Goal: Information Seeking & Learning: Compare options

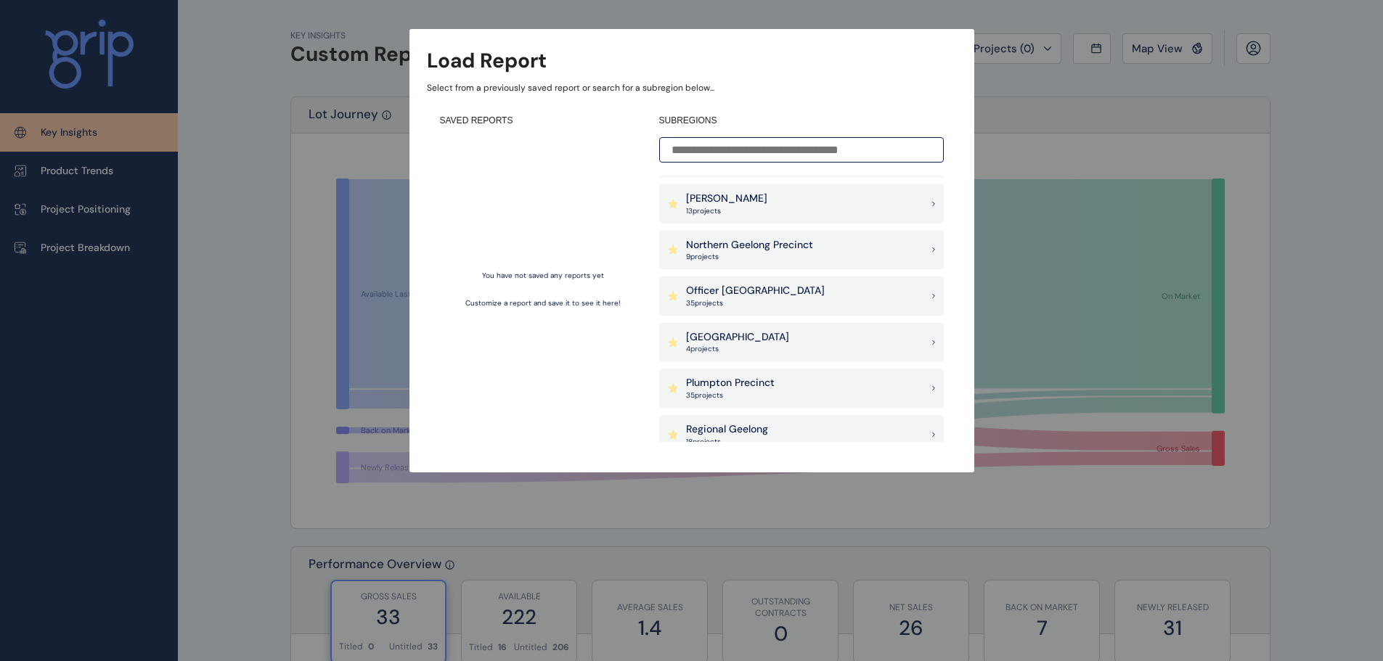
scroll to position [871, 0]
click at [798, 335] on div "Pakenham East 4 project s" at bounding box center [801, 339] width 284 height 39
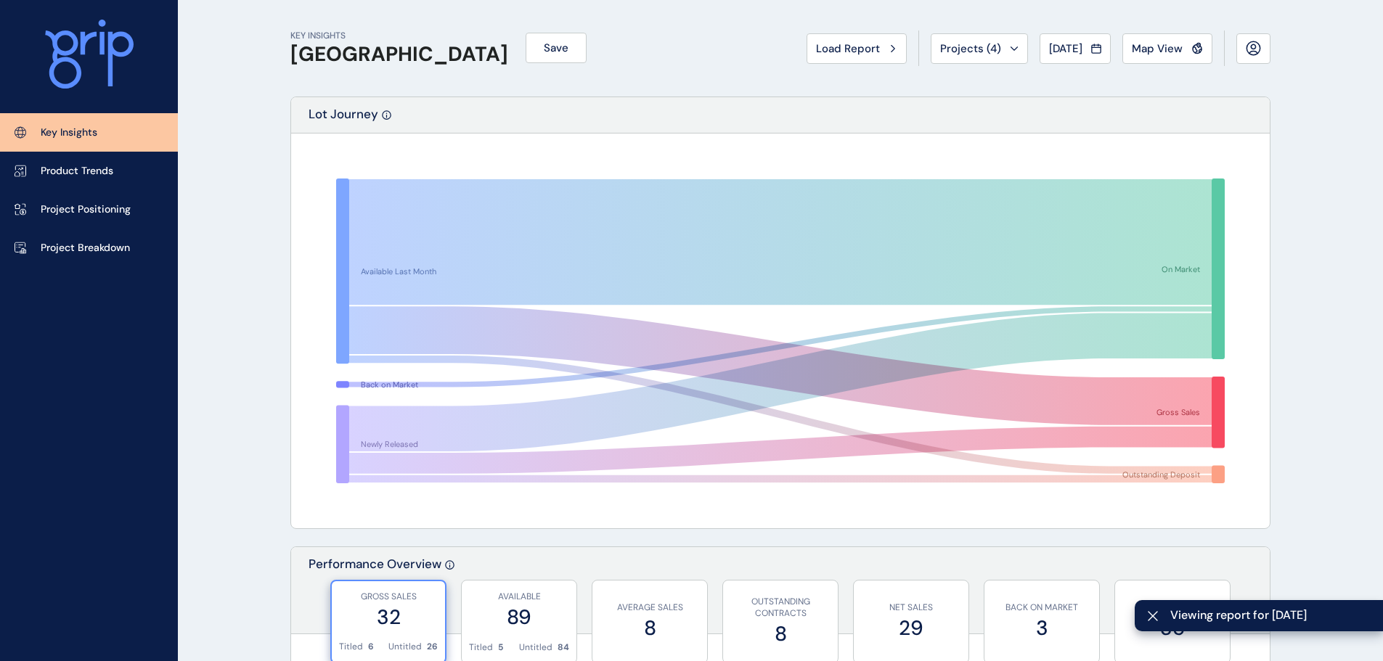
drag, startPoint x: 1150, startPoint y: 53, endPoint x: 1155, endPoint y: 125, distance: 72.0
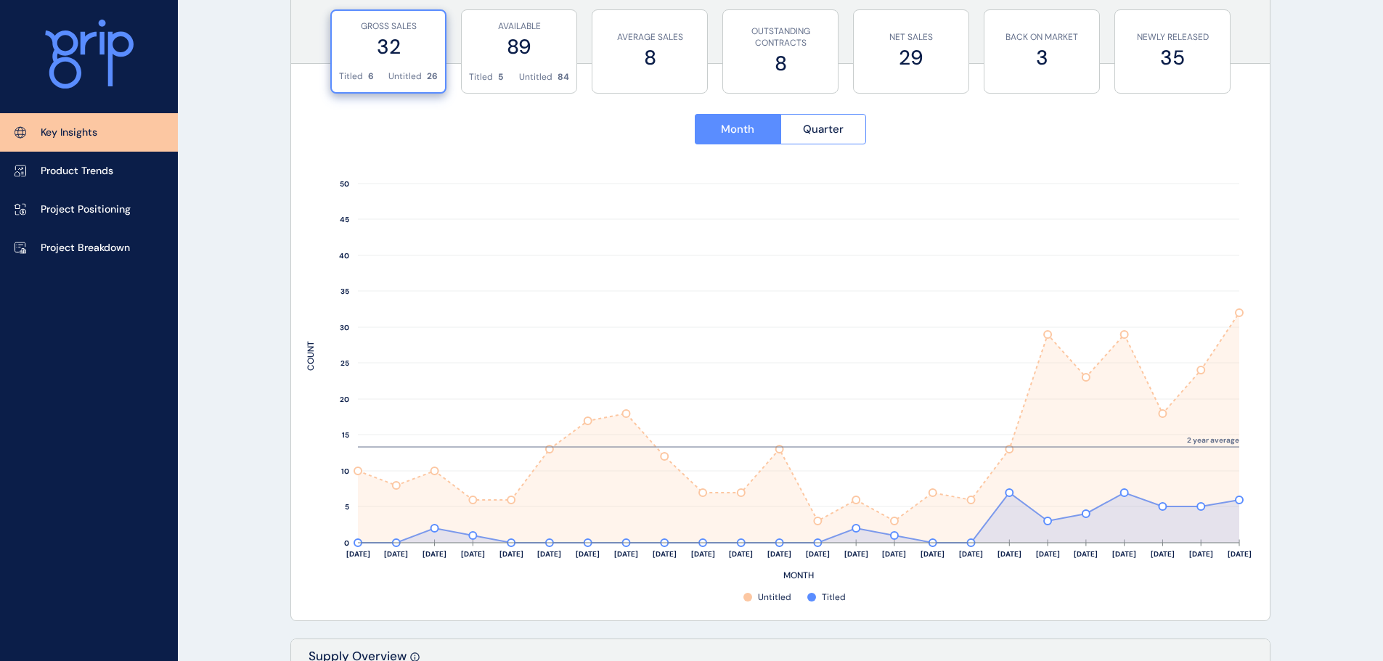
scroll to position [581, 0]
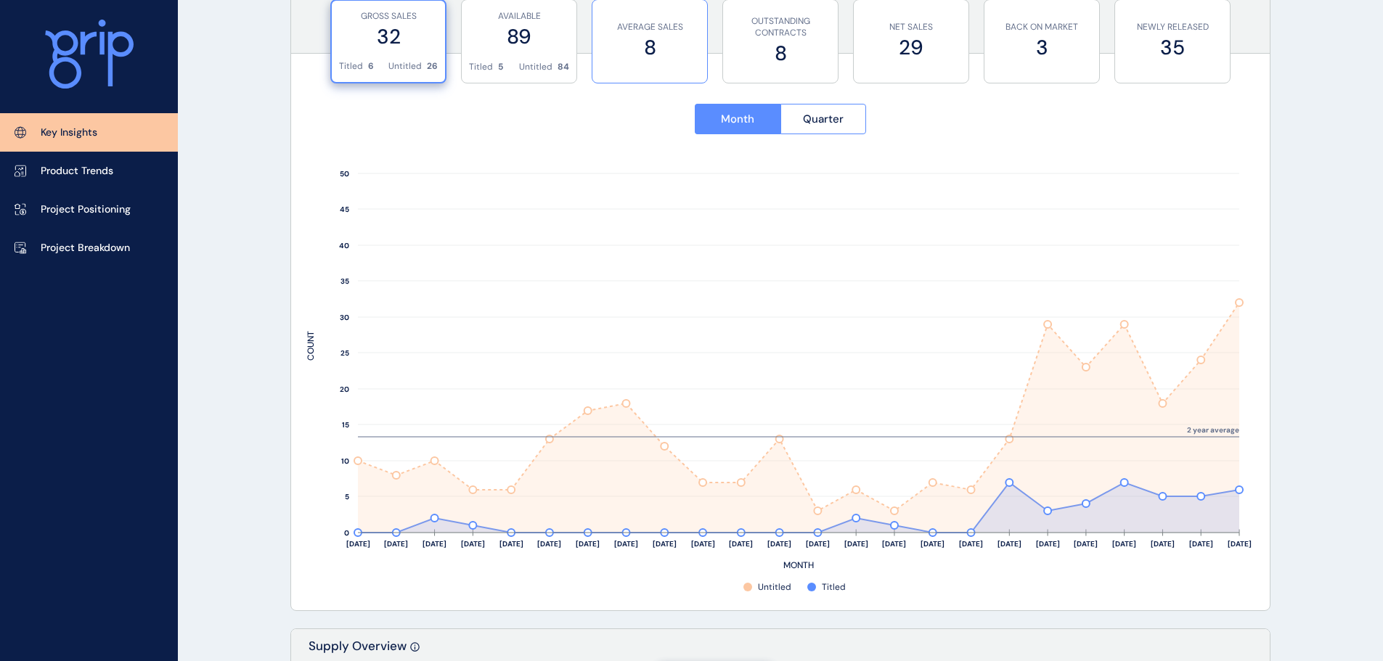
click at [625, 35] on label "8" at bounding box center [649, 47] width 100 height 28
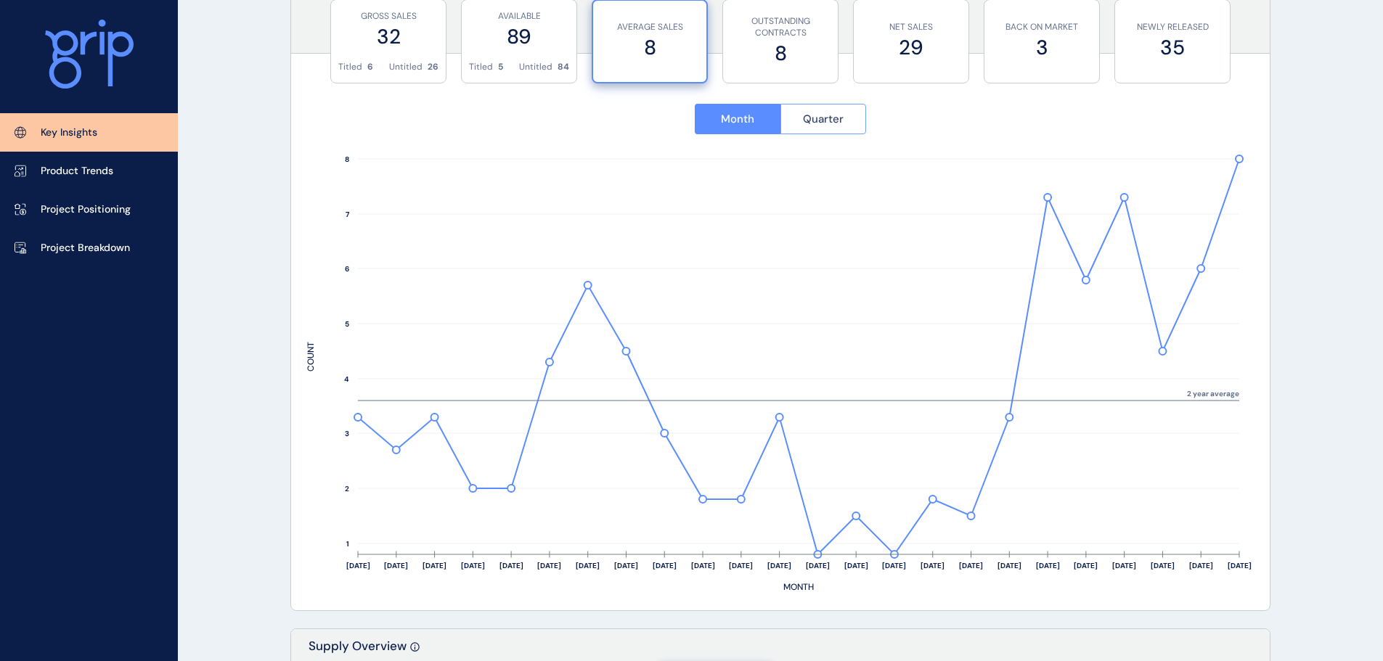
click at [826, 117] on span "Quarter" at bounding box center [823, 119] width 41 height 15
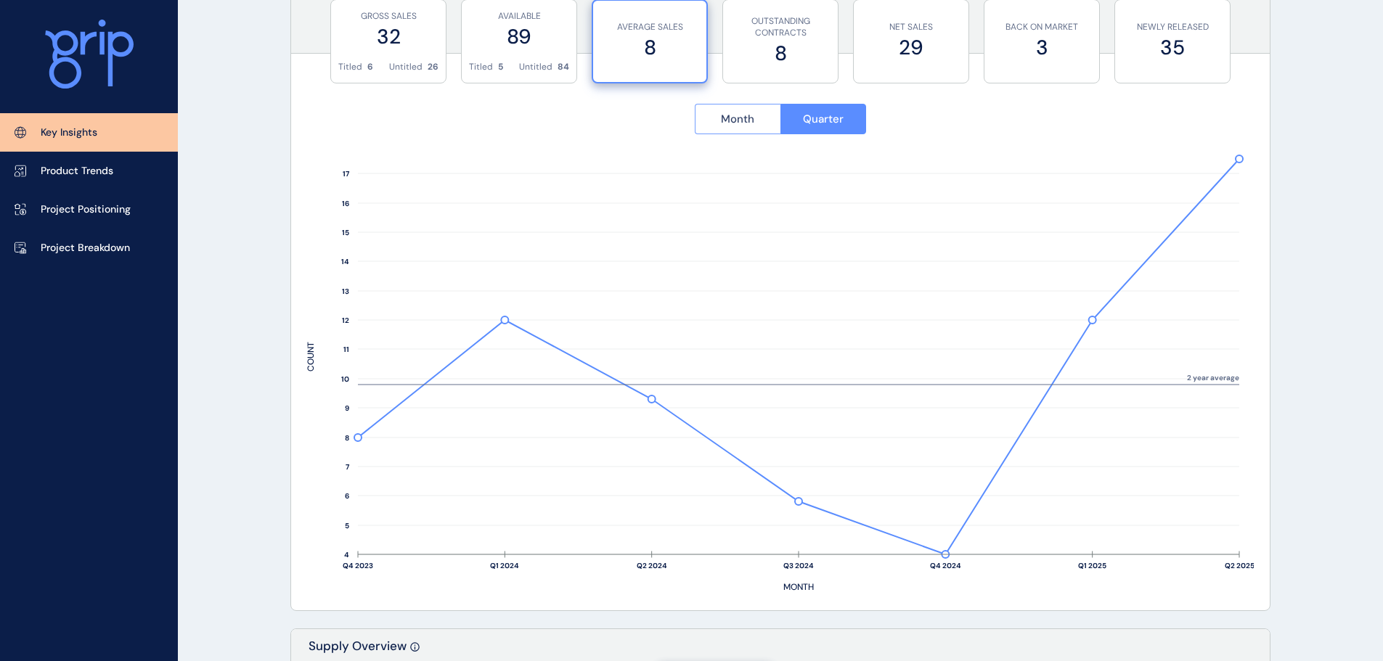
click at [754, 130] on button "Month" at bounding box center [738, 119] width 86 height 30
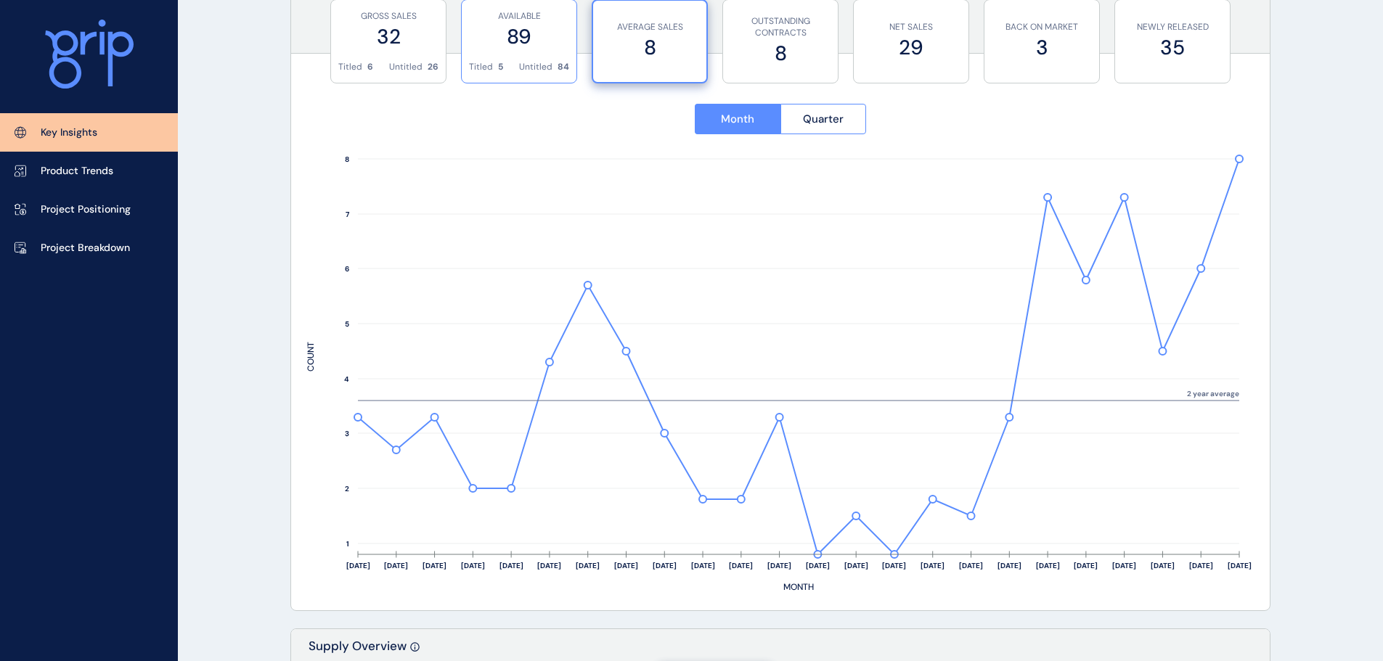
click at [506, 52] on div "AVAILABLE 89" at bounding box center [519, 30] width 100 height 61
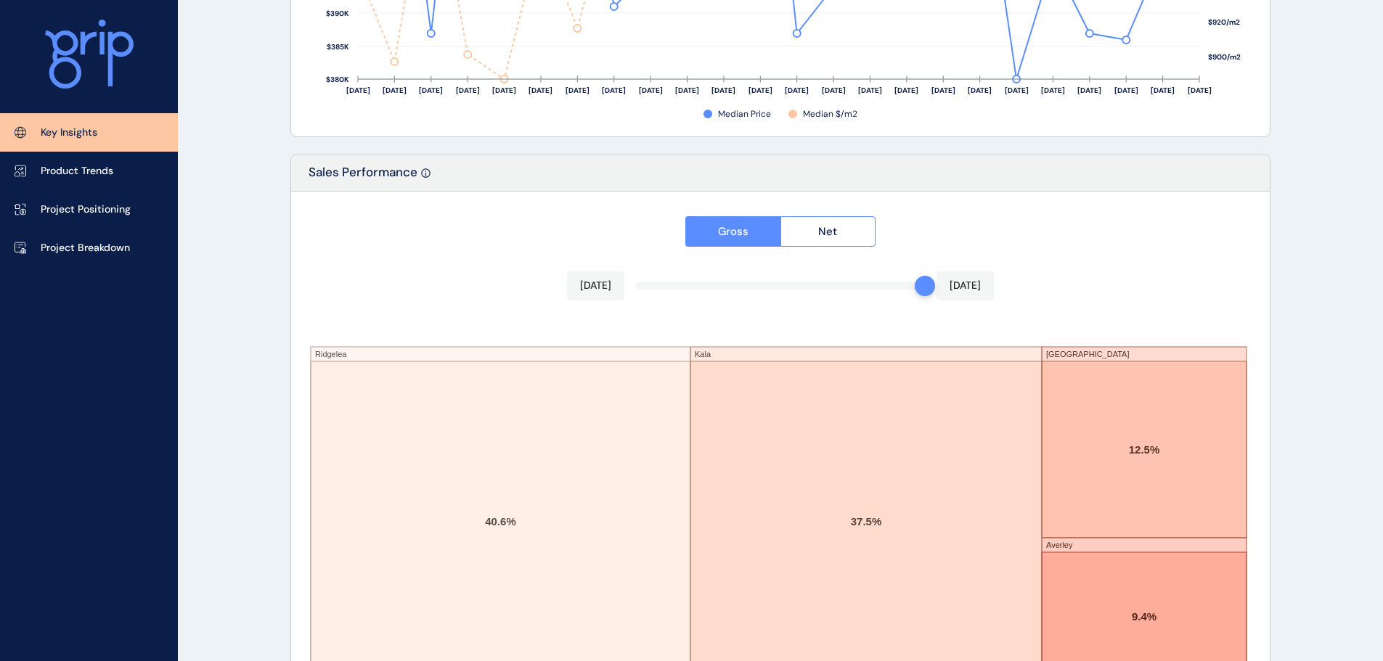
scroll to position [2394, 0]
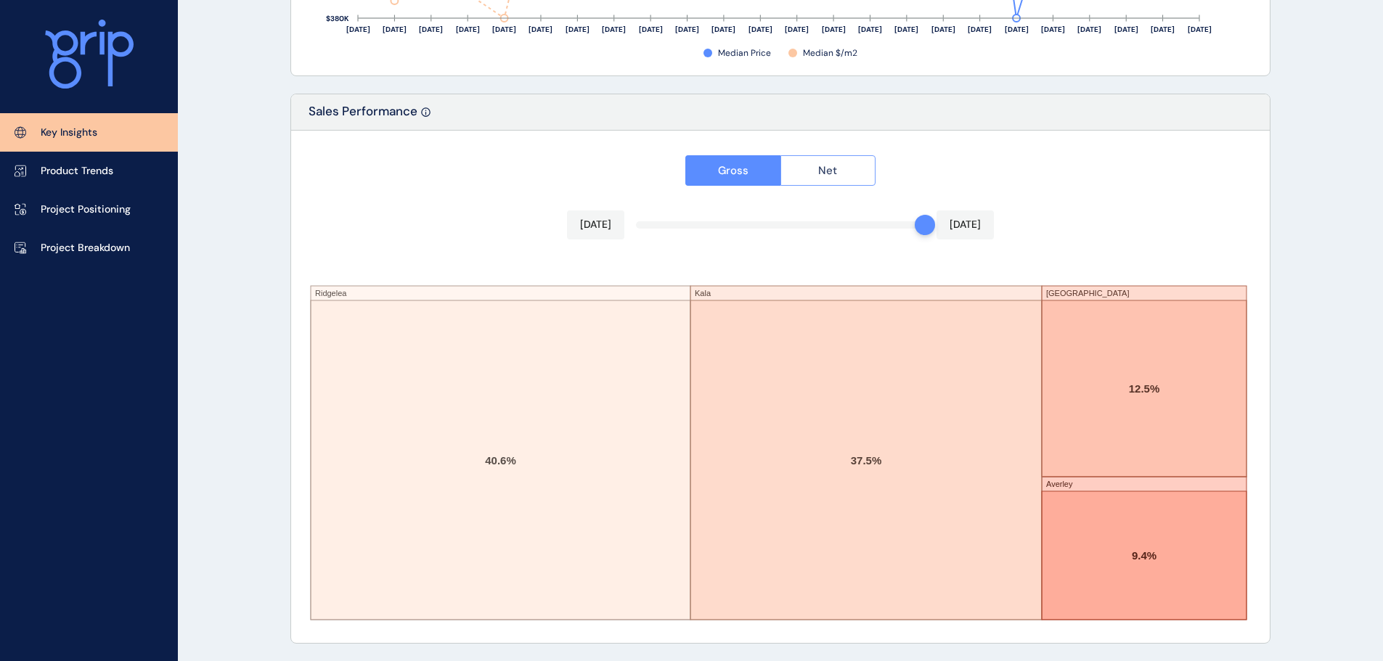
click at [811, 184] on button "Net" at bounding box center [828, 170] width 96 height 30
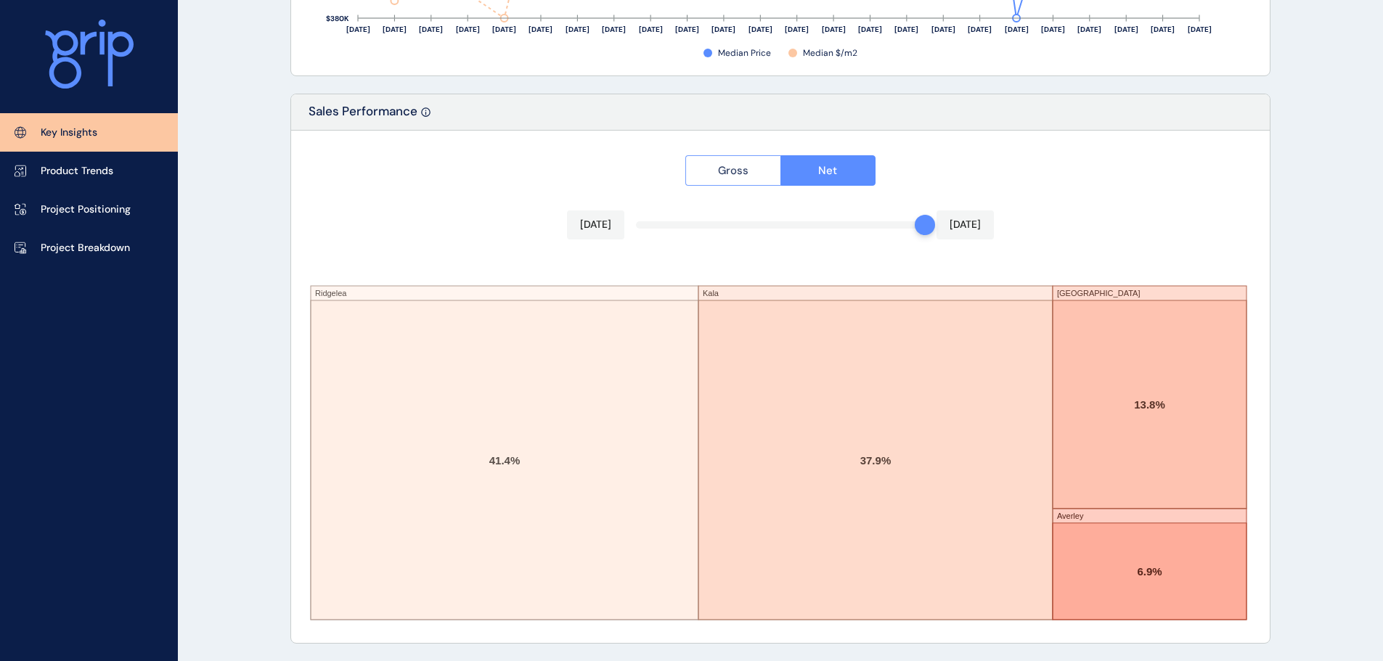
click at [748, 179] on button "Gross" at bounding box center [732, 170] width 95 height 30
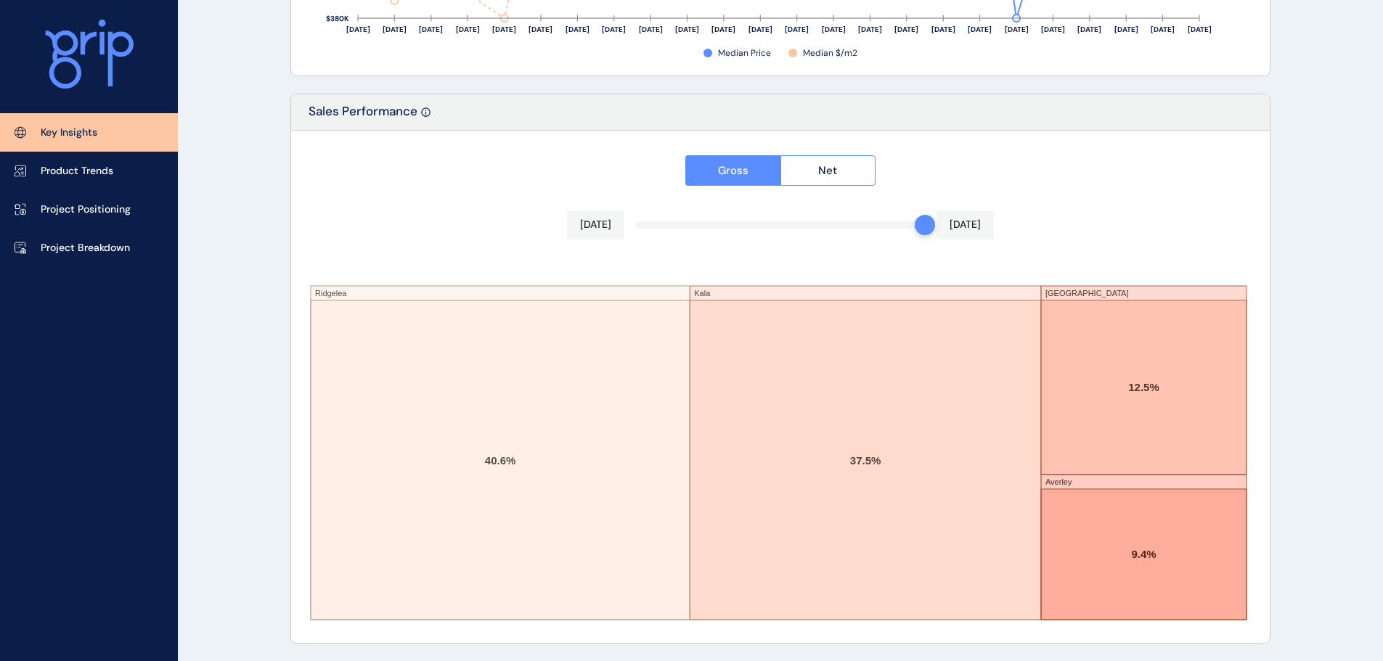
click at [55, 150] on link "Key Insights" at bounding box center [89, 132] width 178 height 38
click at [65, 176] on p "Product Trends" at bounding box center [77, 171] width 73 height 15
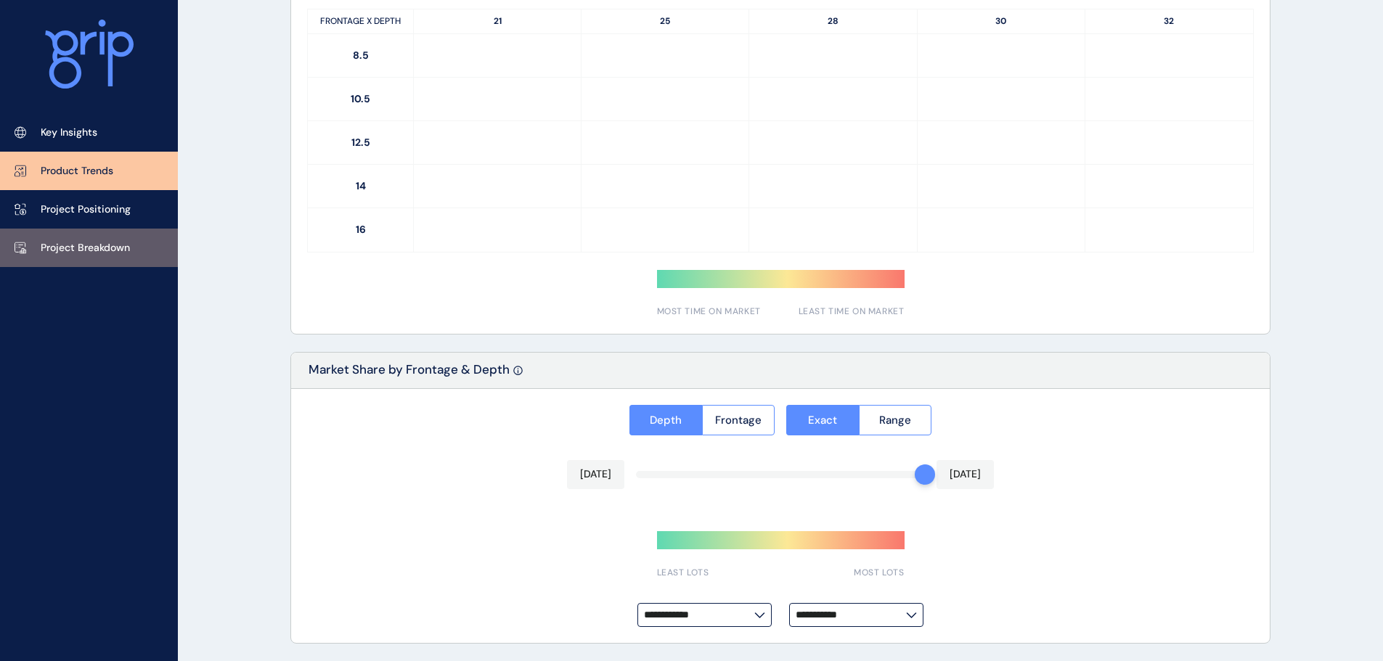
type input "**********"
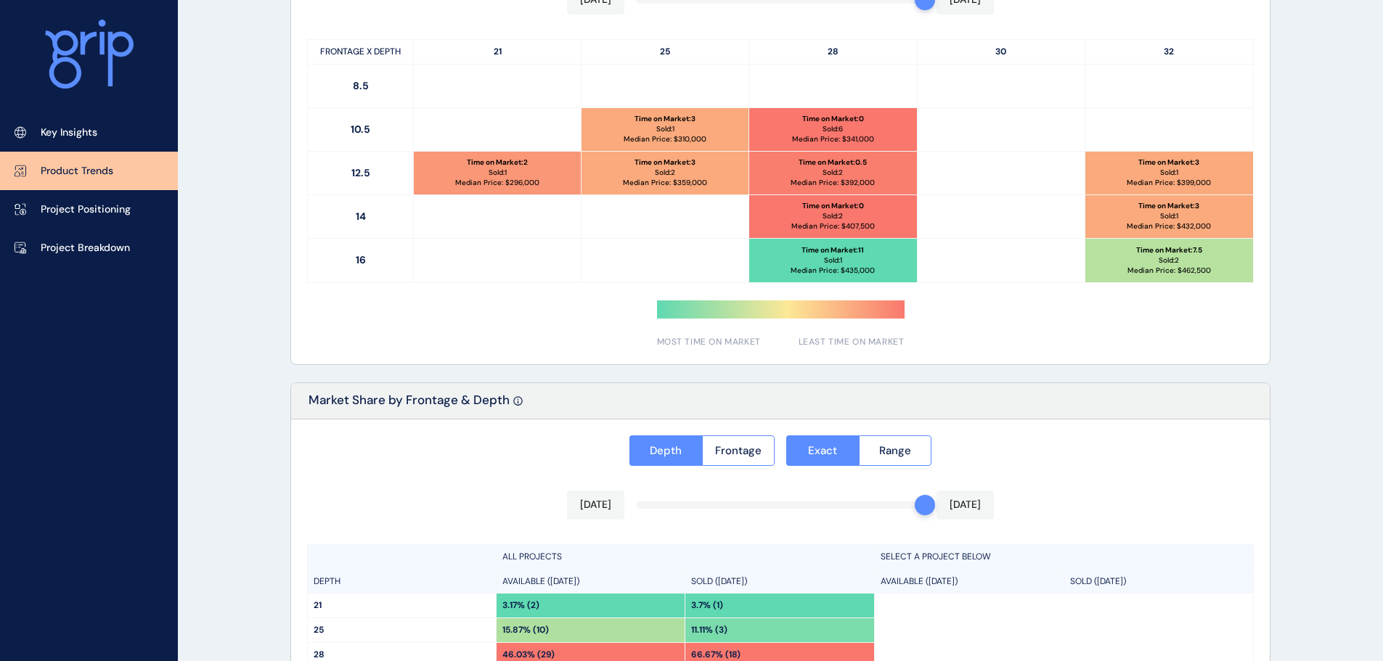
scroll to position [1037, 0]
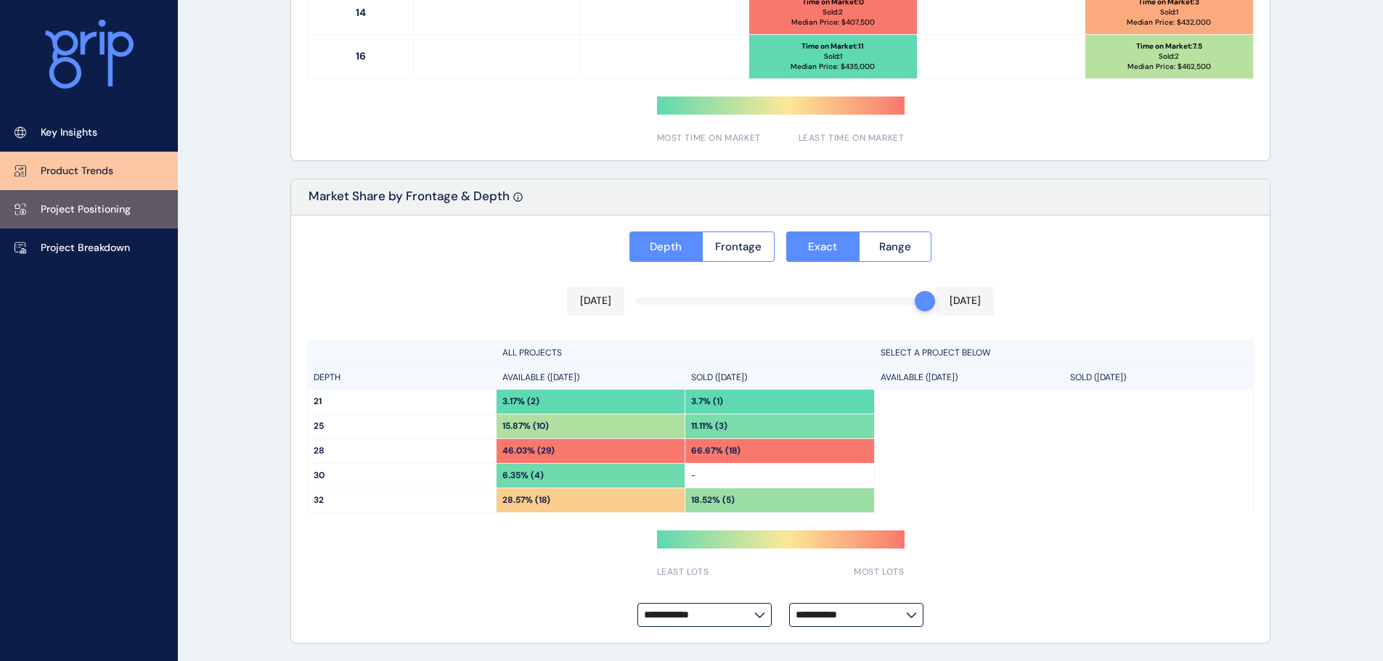
click at [96, 214] on p "Project Positioning" at bounding box center [86, 209] width 90 height 15
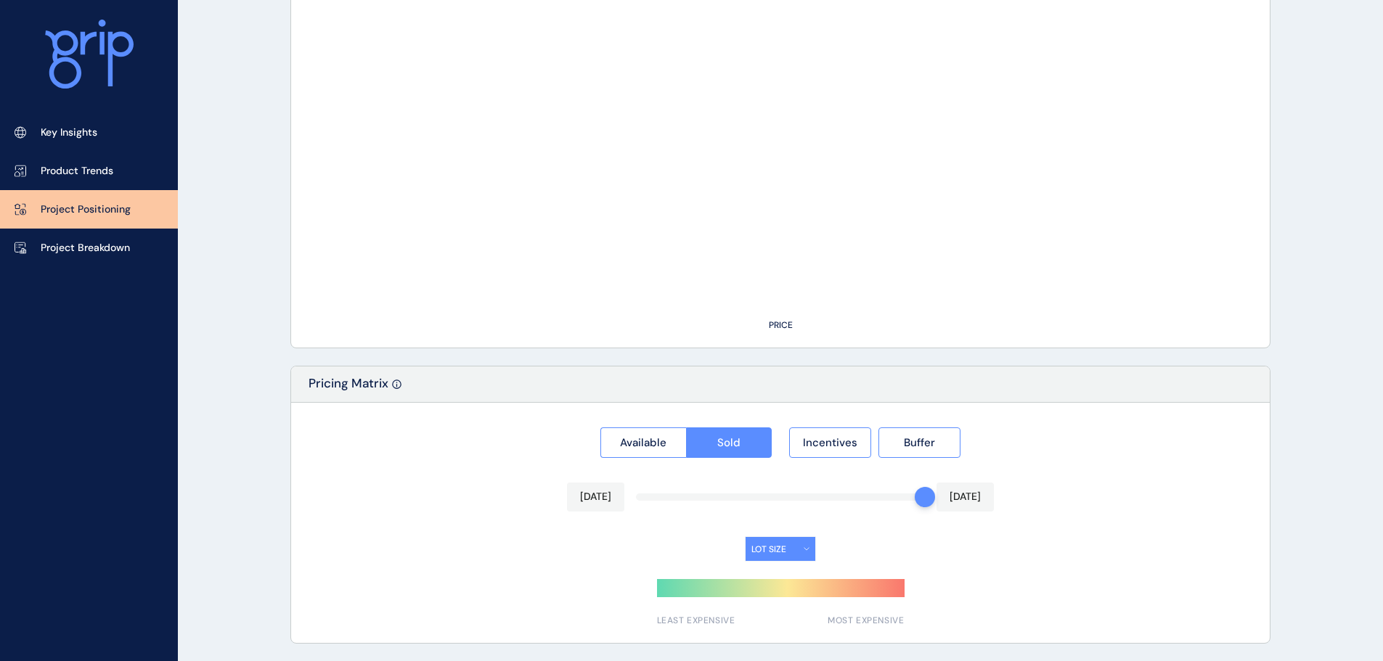
type input "********"
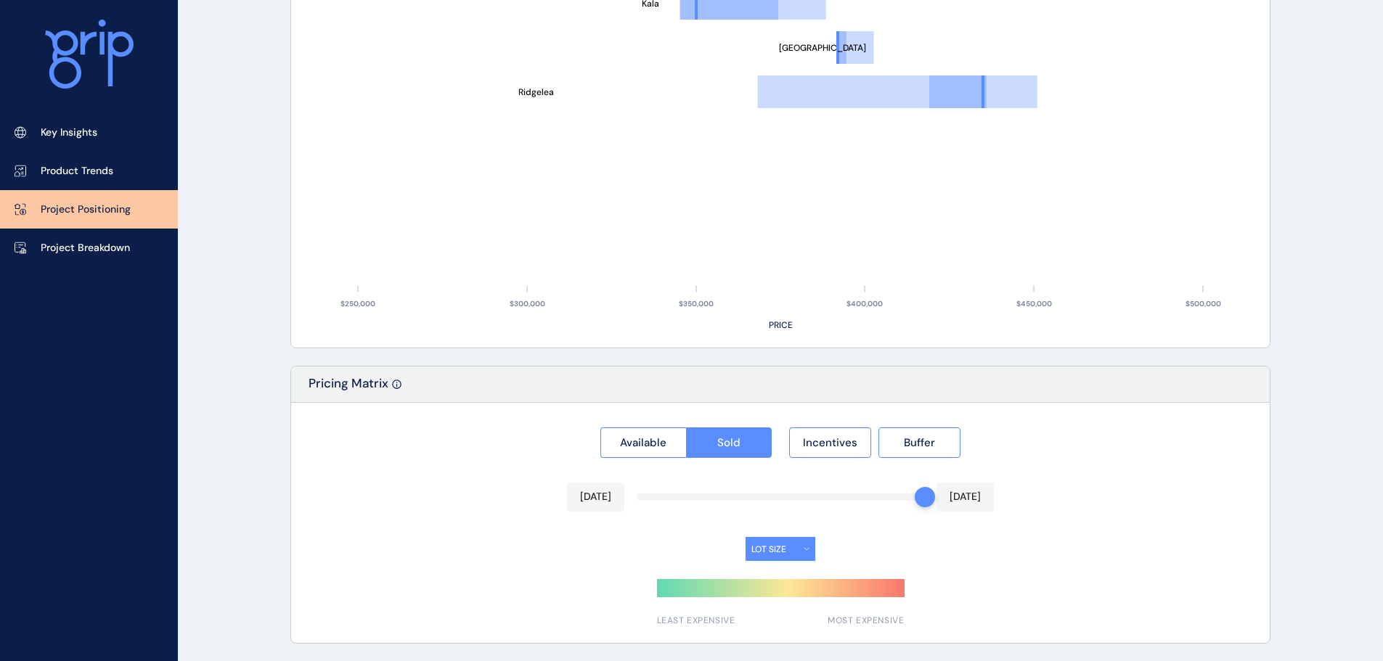
scroll to position [1037, 0]
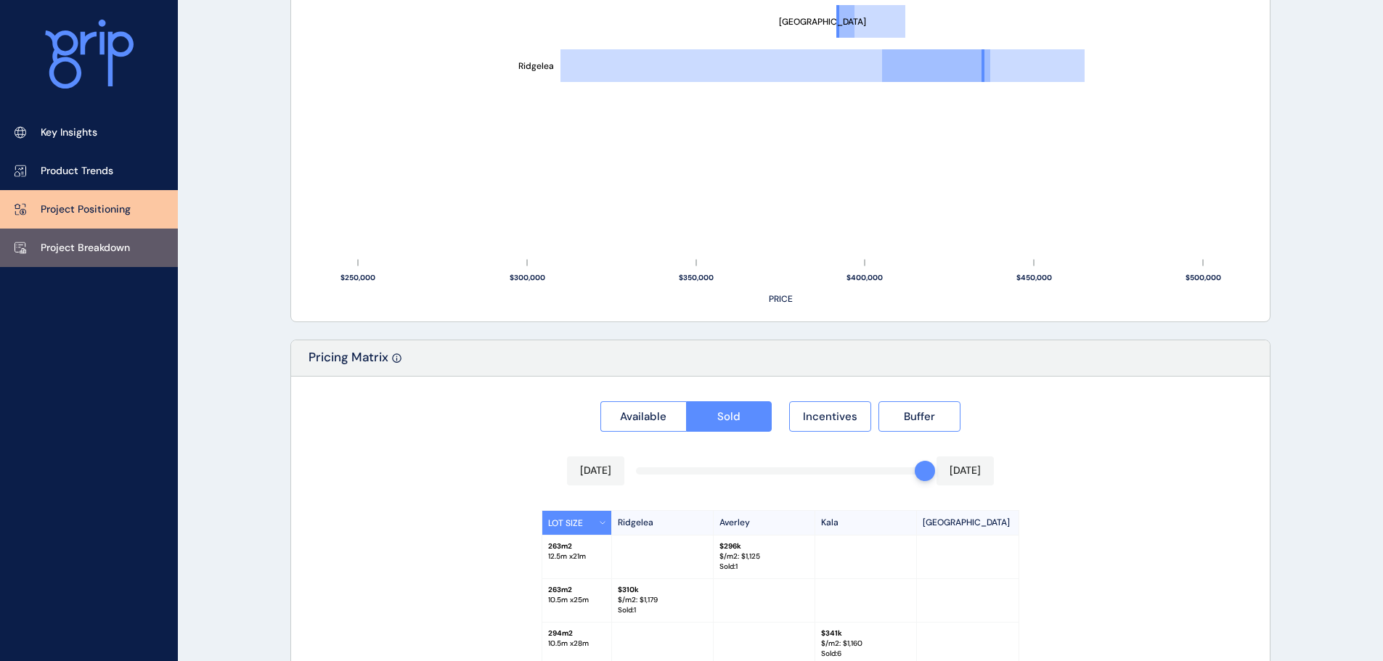
click at [39, 237] on link "Project Breakdown" at bounding box center [89, 248] width 178 height 38
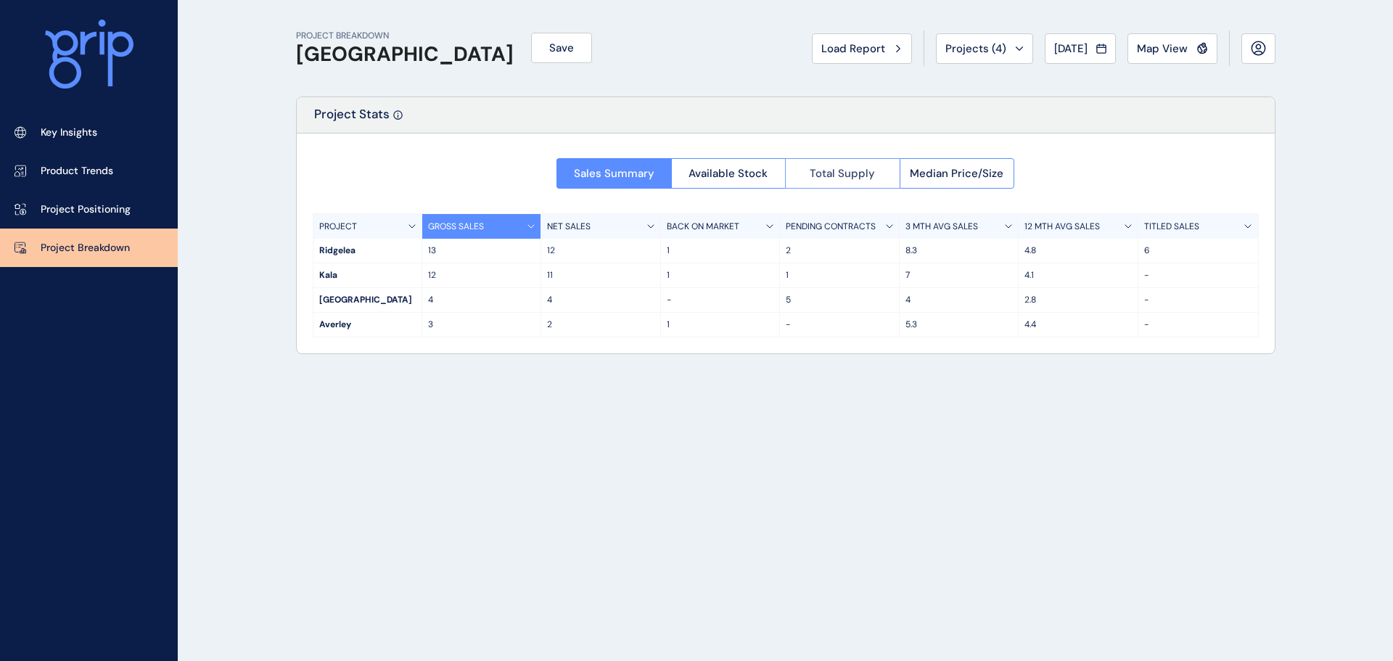
click at [843, 171] on span "Total Supply" at bounding box center [842, 173] width 65 height 15
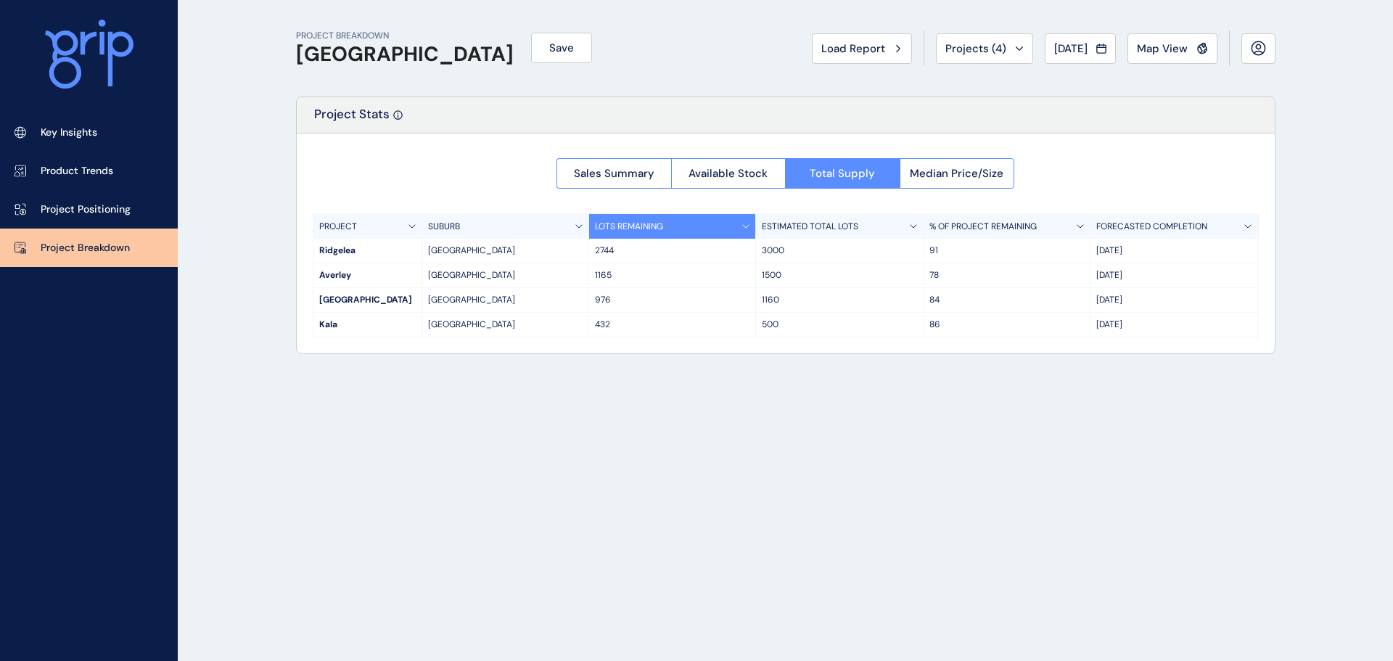
click at [611, 246] on p "2744" at bounding box center [672, 251] width 155 height 12
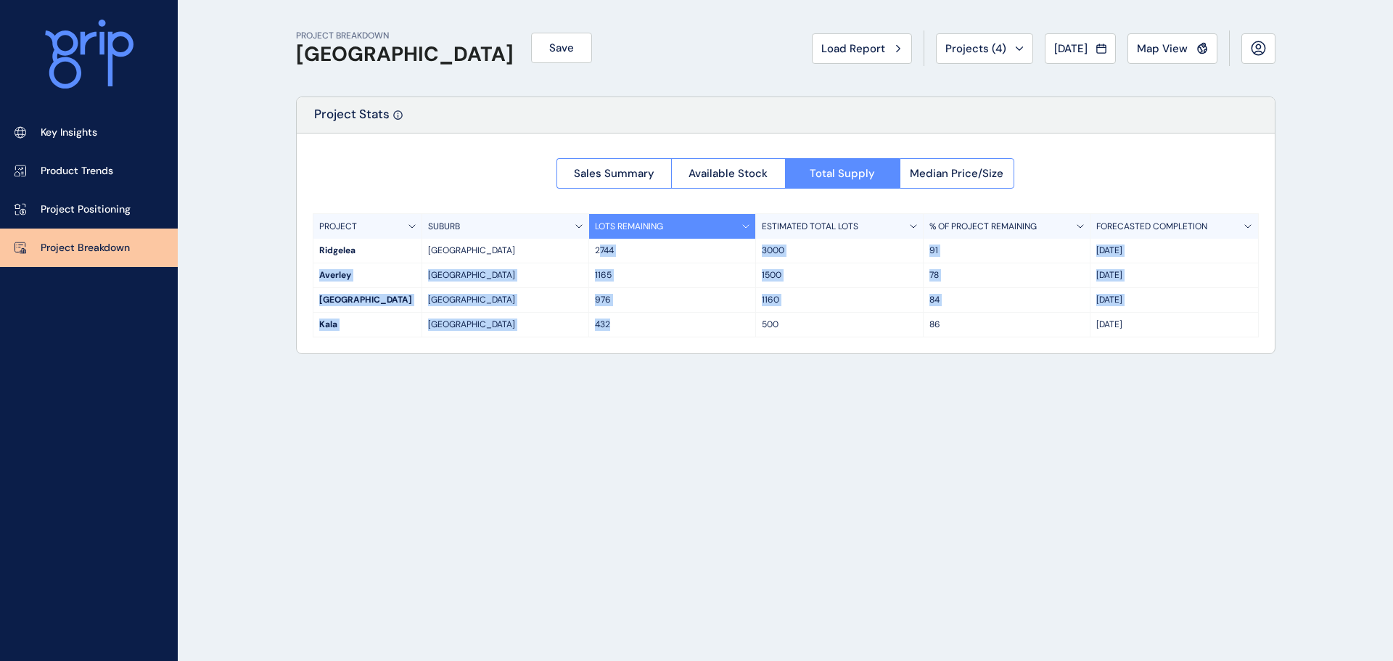
drag, startPoint x: 598, startPoint y: 247, endPoint x: 609, endPoint y: 326, distance: 79.1
click at [609, 326] on div "PROJECT SUBURB LOTS REMAINING ESTIMATED TOTAL LOTS % OF PROJECT REMAINING FOREC…" at bounding box center [786, 275] width 946 height 124
click at [609, 326] on p "432" at bounding box center [672, 325] width 155 height 12
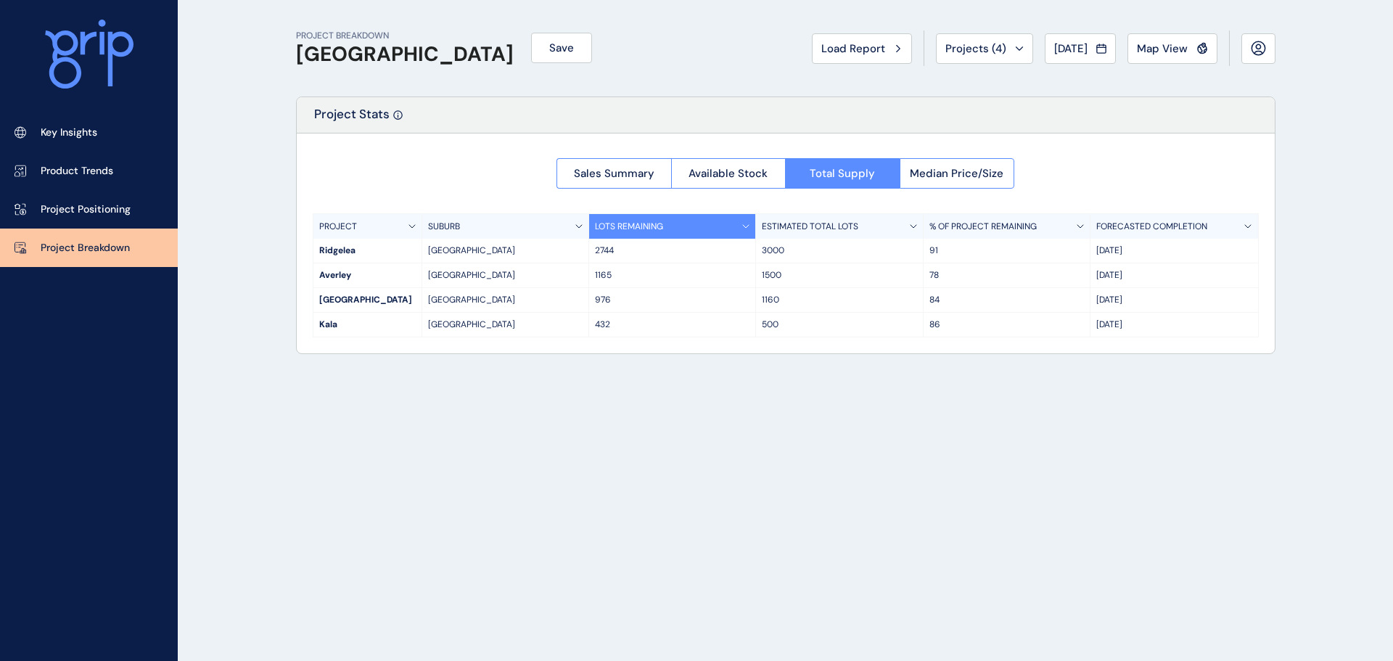
click at [618, 324] on p "432" at bounding box center [672, 325] width 155 height 12
drag, startPoint x: 1139, startPoint y: 250, endPoint x: 1086, endPoint y: 253, distance: 53.0
click at [1086, 253] on div "[GEOGRAPHIC_DATA] [GEOGRAPHIC_DATA] 3000 91 Oct '34" at bounding box center [786, 251] width 945 height 25
click at [1132, 255] on p "[DATE]" at bounding box center [1174, 251] width 155 height 12
drag, startPoint x: 1142, startPoint y: 252, endPoint x: 1090, endPoint y: 253, distance: 51.5
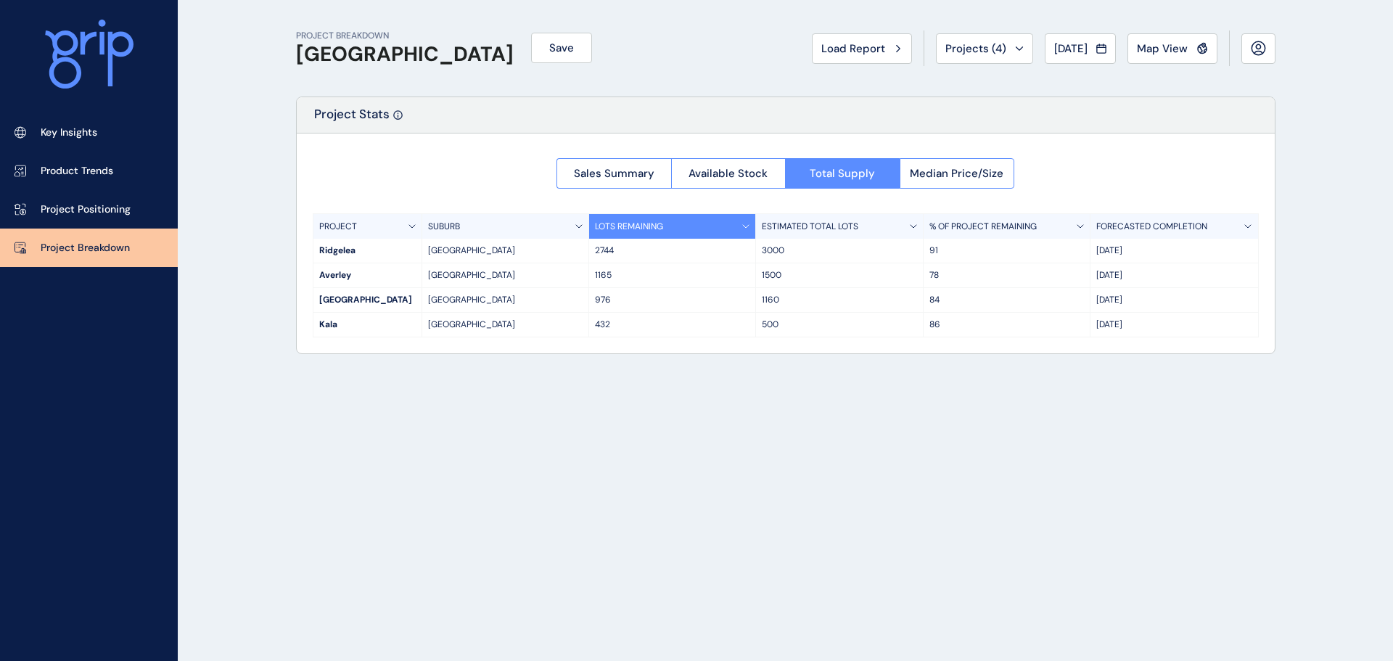
click at [1090, 253] on div "[GEOGRAPHIC_DATA] [GEOGRAPHIC_DATA] 3000 91 Oct '34" at bounding box center [786, 251] width 945 height 25
click at [1090, 253] on div "91" at bounding box center [1007, 251] width 167 height 24
click at [636, 255] on p "2744" at bounding box center [672, 251] width 155 height 12
click at [613, 257] on div "2744" at bounding box center [672, 251] width 167 height 24
click at [613, 258] on div "2744" at bounding box center [672, 251] width 167 height 24
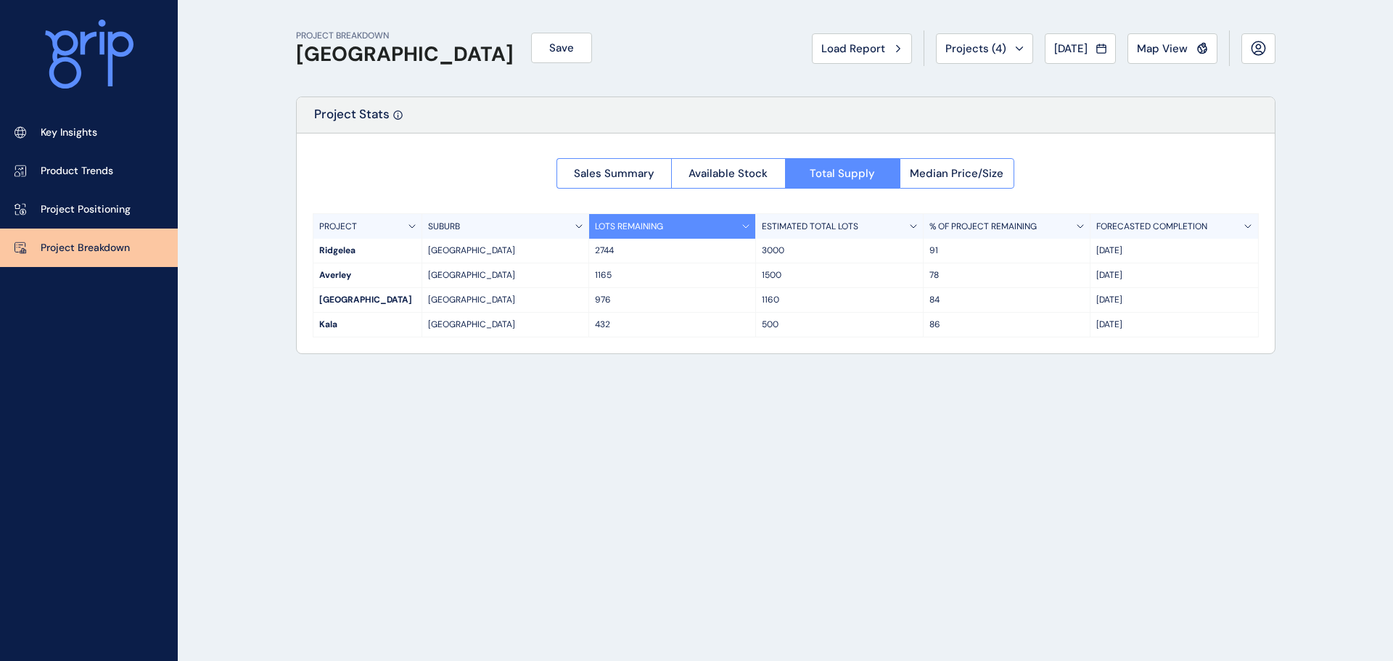
drag, startPoint x: 336, startPoint y: 223, endPoint x: 1190, endPoint y: 343, distance: 862.5
click at [1190, 343] on div "Sales Summary Available Stock Total Supply Median Price/Size PROJECT SUBURB LOT…" at bounding box center [786, 244] width 978 height 220
drag, startPoint x: 1161, startPoint y: 343, endPoint x: 859, endPoint y: 327, distance: 303.1
click at [1160, 343] on div "Sales Summary Available Stock Total Supply Median Price/Size PROJECT SUBURB LOT…" at bounding box center [786, 244] width 978 height 220
drag, startPoint x: 494, startPoint y: 204, endPoint x: 472, endPoint y: 202, distance: 22.6
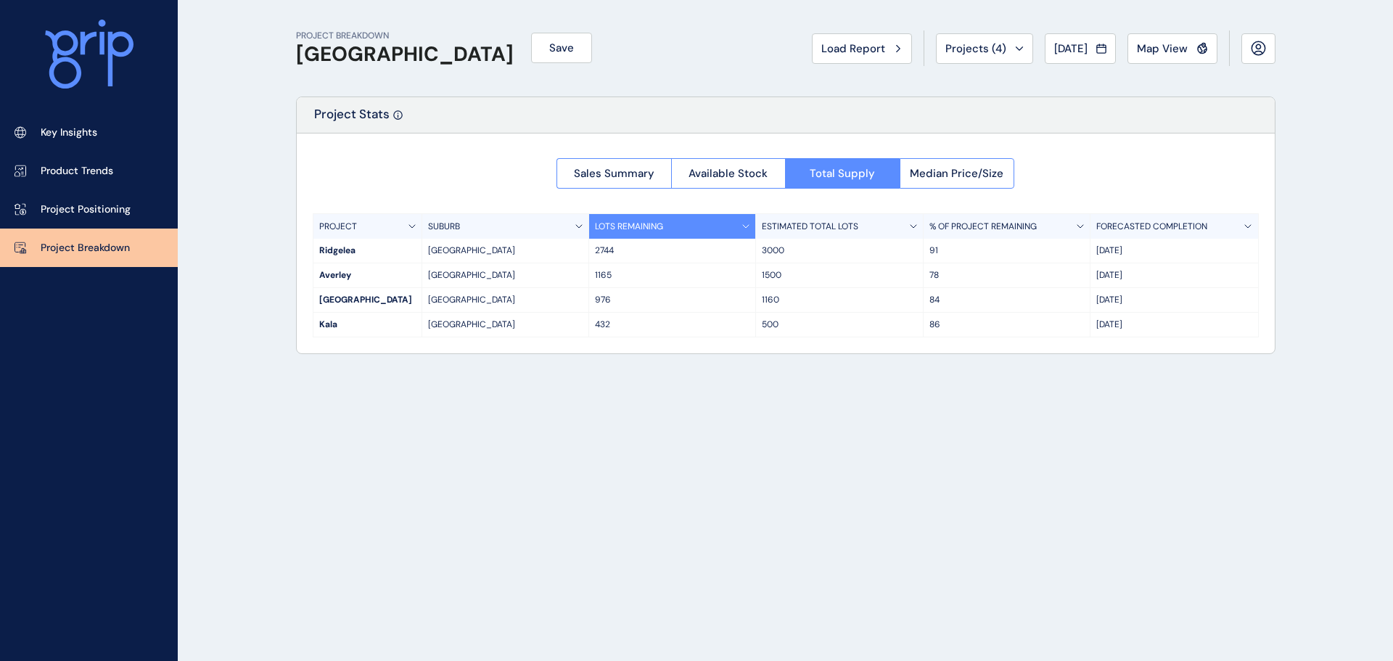
click at [494, 203] on div "Sales Summary Available Stock Total Supply Median Price/Size PROJECT SUBURB LOT…" at bounding box center [786, 244] width 978 height 220
click at [602, 224] on p "LOTS REMAINING" at bounding box center [629, 227] width 68 height 12
click at [444, 185] on div "Sales Summary Available Stock Total Supply Median Price/Size PROJECT SUBURB LOT…" at bounding box center [786, 244] width 978 height 220
click at [708, 224] on div "LOTS REMAINING" at bounding box center [672, 226] width 167 height 25
drag, startPoint x: 1125, startPoint y: 321, endPoint x: 1097, endPoint y: 253, distance: 73.2
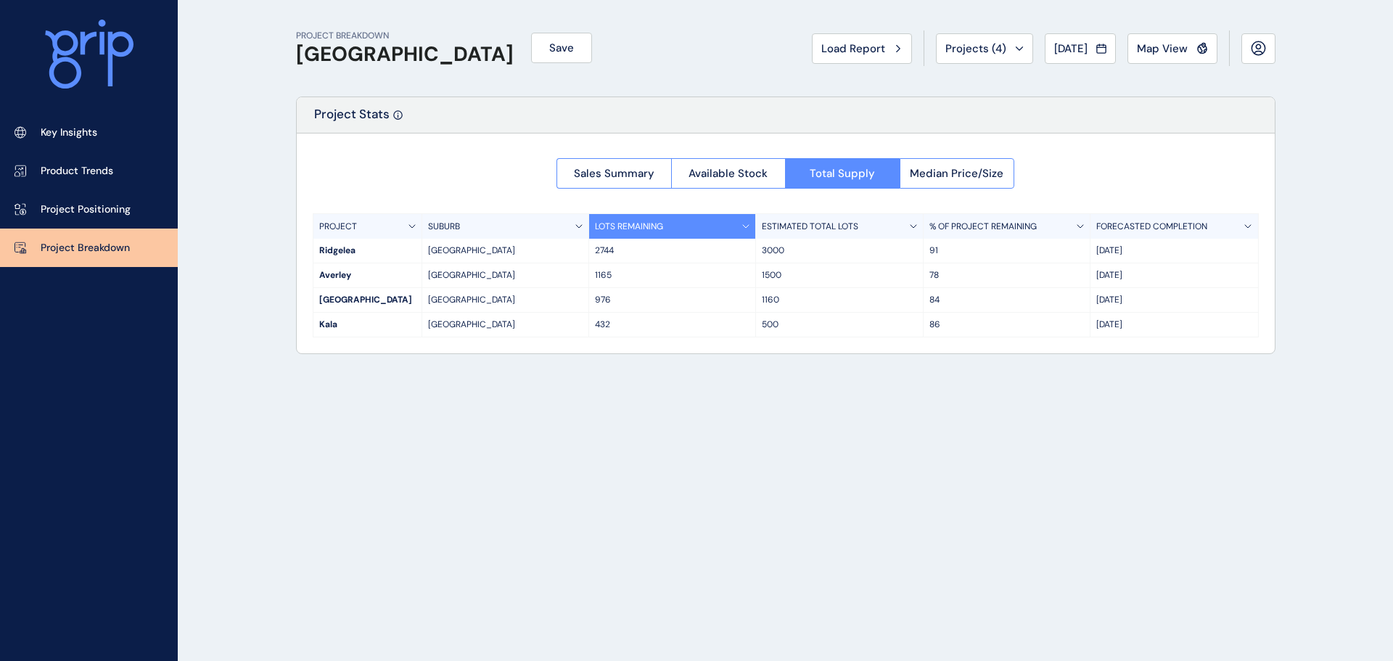
click at [1097, 253] on div "PROJECT SUBURB LOTS REMAINING ESTIMATED TOTAL LOTS % OF PROJECT REMAINING FOREC…" at bounding box center [786, 275] width 946 height 124
click at [1097, 253] on p "[DATE]" at bounding box center [1174, 251] width 155 height 12
click at [610, 176] on span "Sales Summary" at bounding box center [614, 173] width 81 height 15
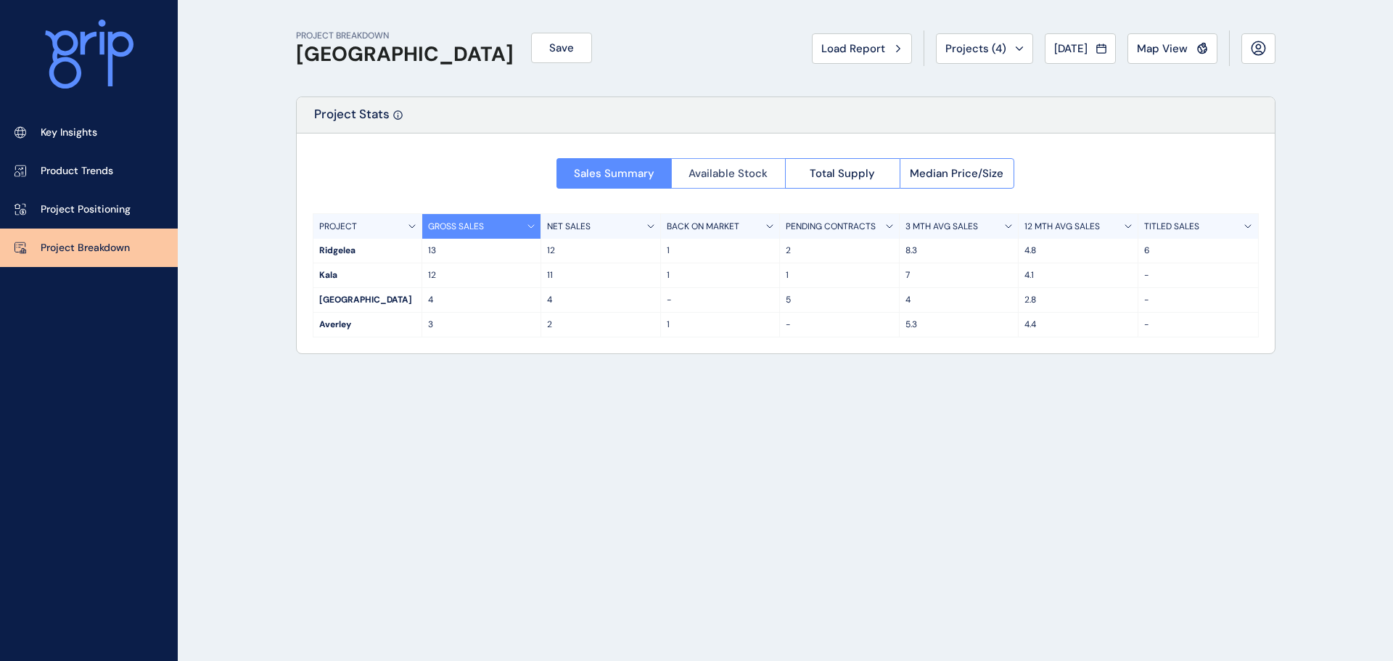
click at [723, 172] on span "Available Stock" at bounding box center [728, 173] width 79 height 15
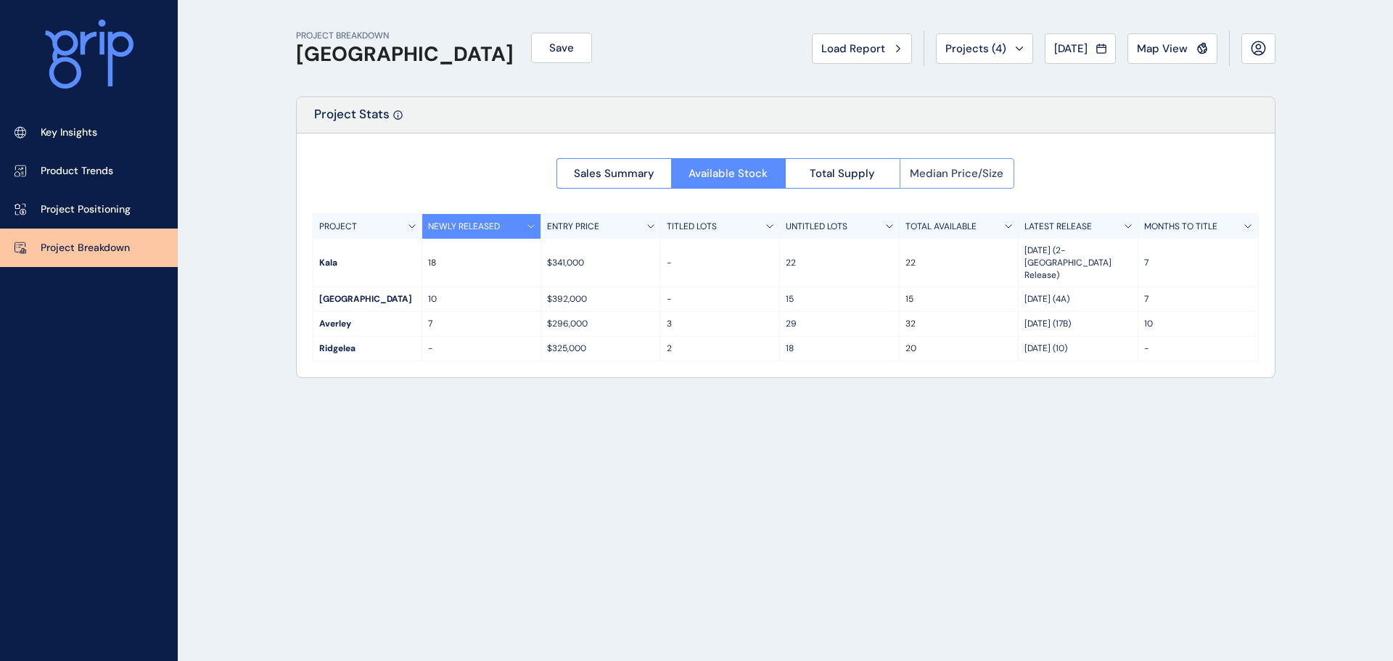
click at [957, 173] on span "Median Price/Size" at bounding box center [957, 173] width 94 height 15
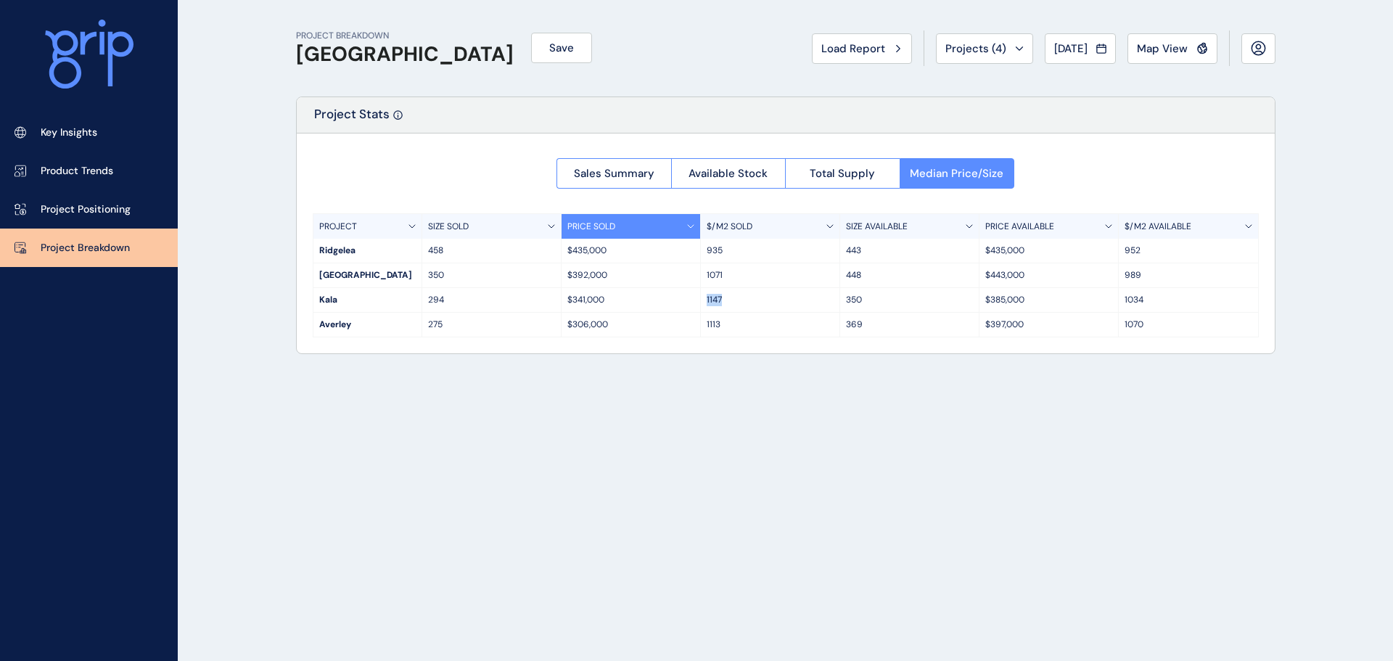
drag, startPoint x: 726, startPoint y: 302, endPoint x: 647, endPoint y: 299, distance: 79.2
click at [679, 299] on div "Kala 294 $341,000 1147 350 $385,000 1034" at bounding box center [786, 300] width 945 height 25
click at [438, 290] on div "294" at bounding box center [491, 300] width 139 height 24
drag, startPoint x: 445, startPoint y: 303, endPoint x: 387, endPoint y: 302, distance: 58.1
click at [387, 302] on div "Kala 294 $341,000 1147 350 $385,000 1034" at bounding box center [786, 300] width 945 height 25
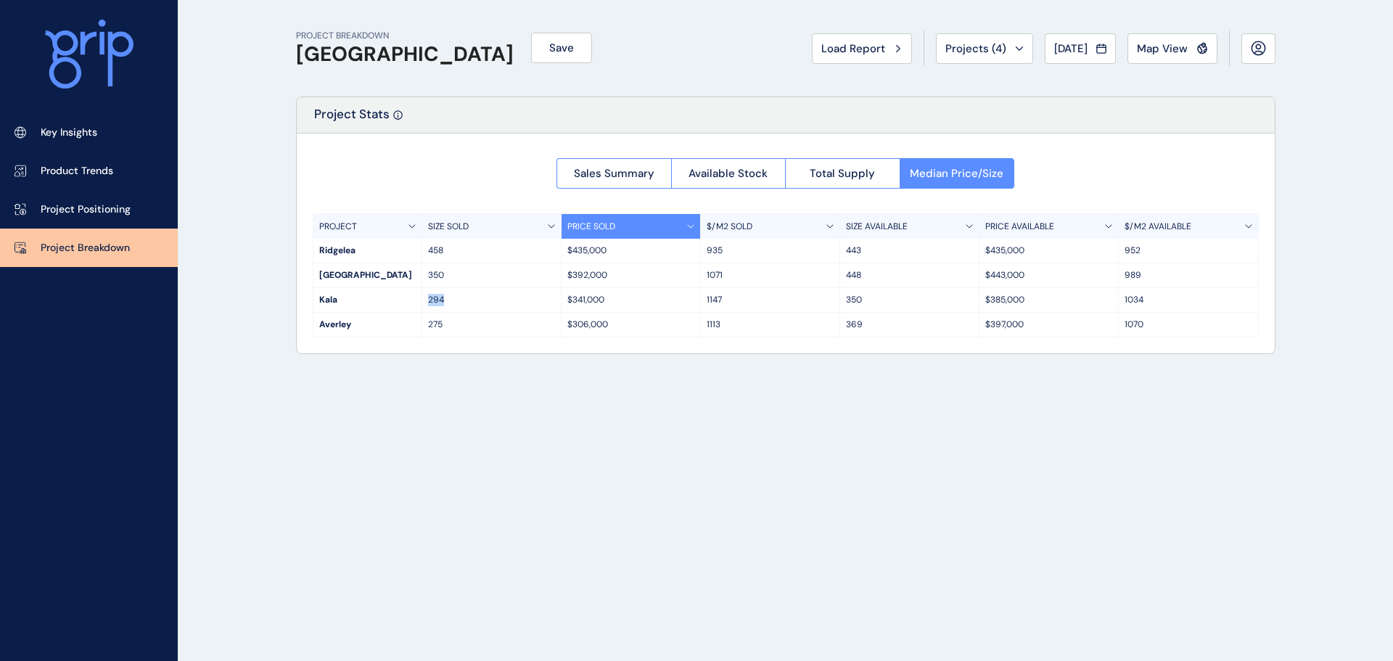
click at [387, 302] on div "Kala" at bounding box center [368, 300] width 108 height 24
click at [99, 213] on p "Project Positioning" at bounding box center [86, 209] width 90 height 15
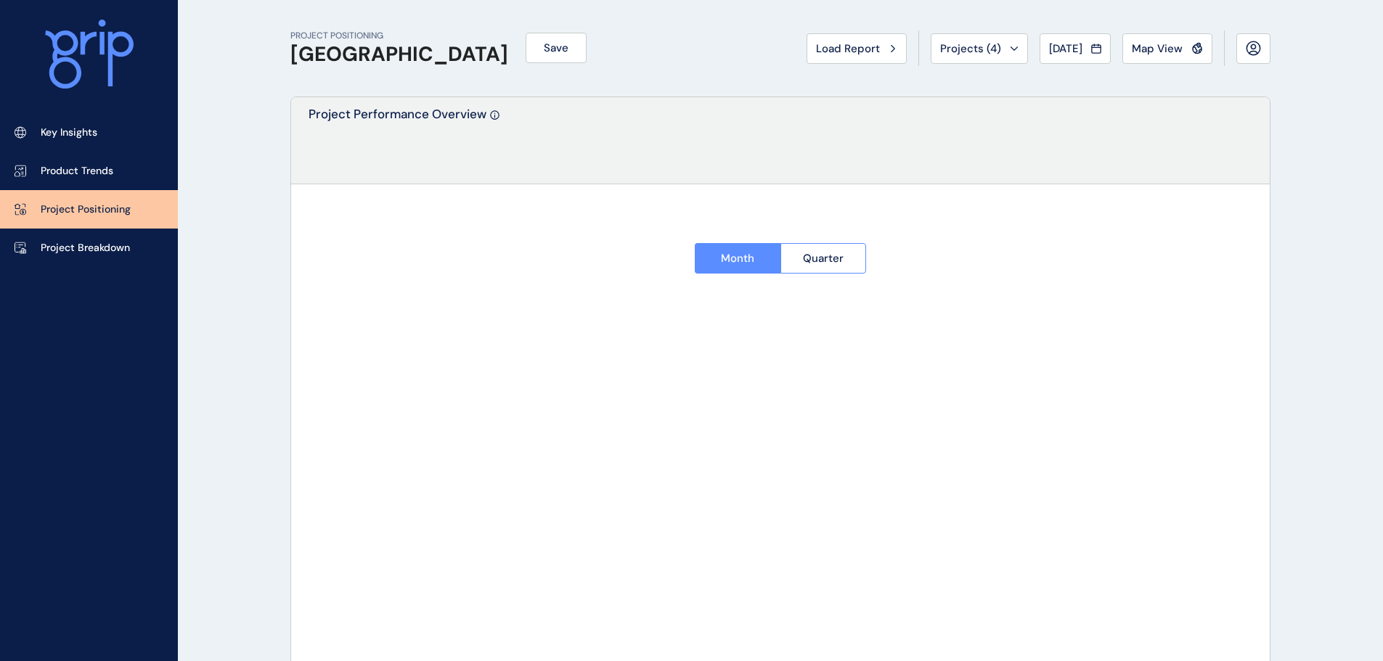
type input "********"
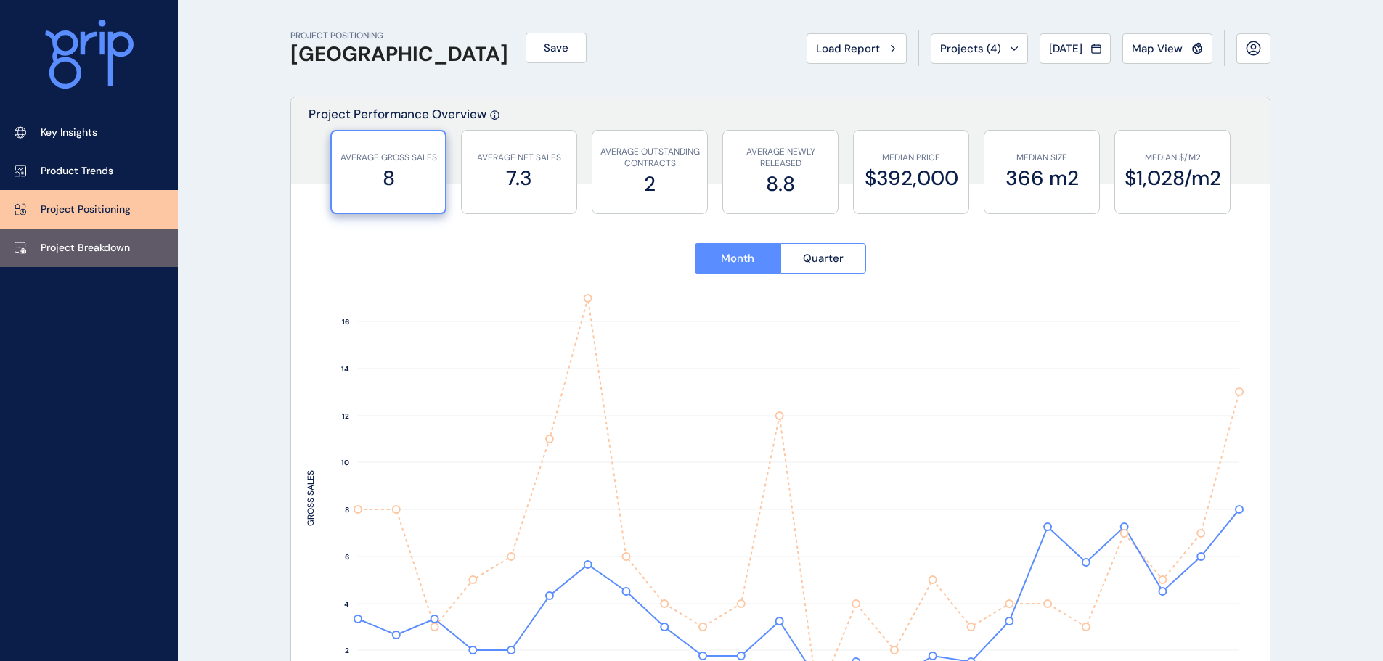
click at [86, 247] on p "Project Breakdown" at bounding box center [85, 248] width 89 height 15
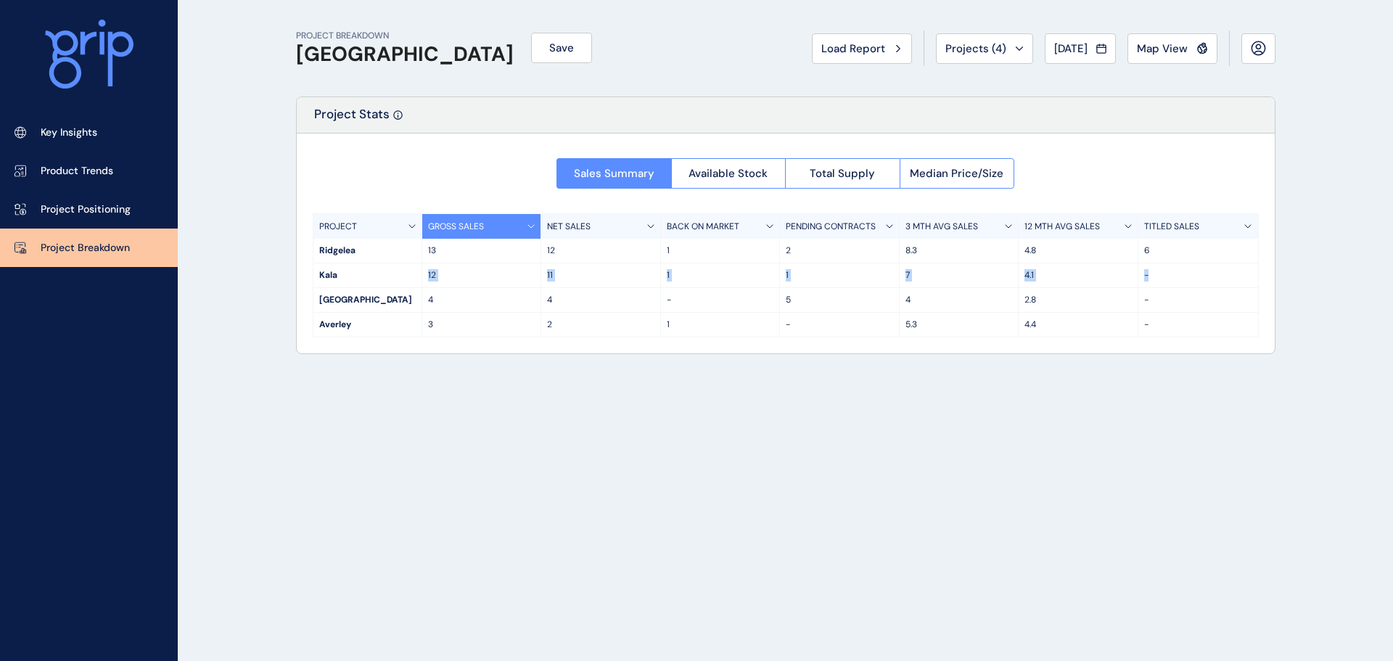
drag, startPoint x: 340, startPoint y: 272, endPoint x: 1252, endPoint y: 285, distance: 912.3
click at [1252, 285] on div "Kala 12 11 1 1 7 4.1 -" at bounding box center [786, 275] width 945 height 25
click at [856, 184] on button "Total Supply" at bounding box center [842, 173] width 115 height 30
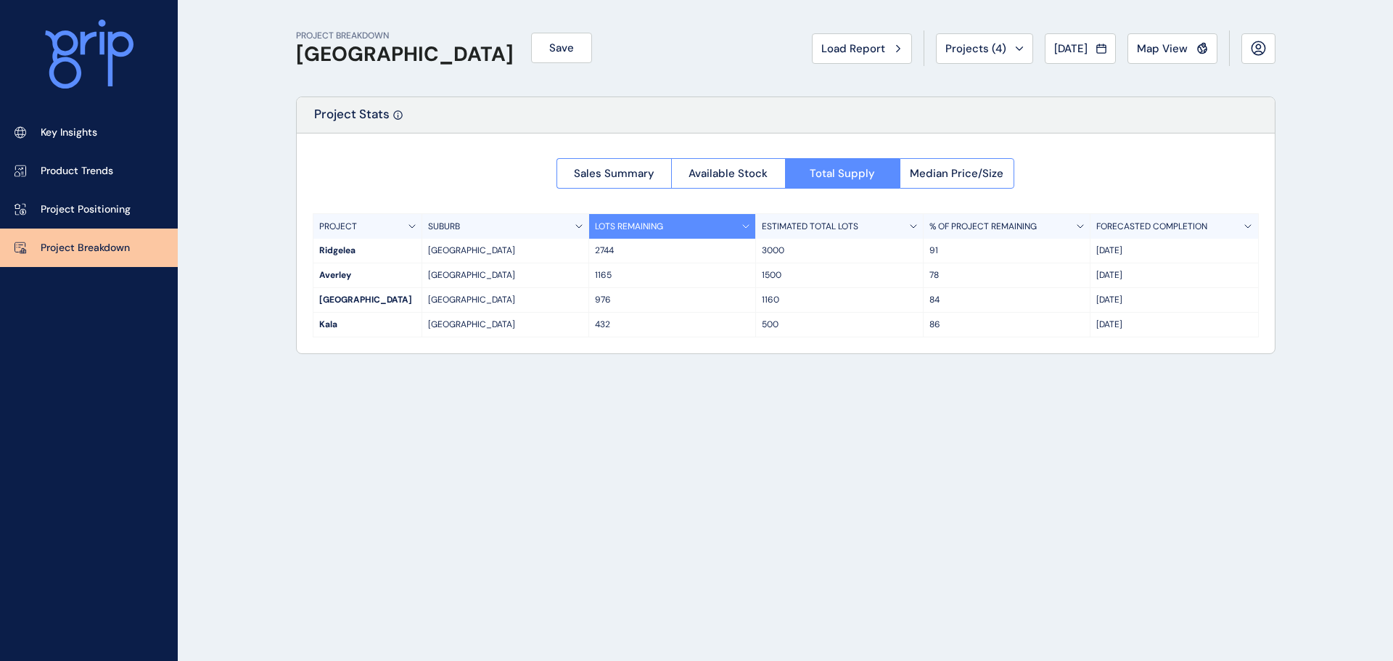
drag, startPoint x: 369, startPoint y: 333, endPoint x: 1202, endPoint y: 332, distance: 832.4
click at [1224, 335] on div "[PERSON_NAME][GEOGRAPHIC_DATA] 432 500 86 Aug '28" at bounding box center [786, 325] width 945 height 25
click at [1201, 332] on div "[DATE]" at bounding box center [1174, 325] width 167 height 24
click at [1134, 333] on div "[DATE]" at bounding box center [1174, 325] width 167 height 24
drag, startPoint x: 1104, startPoint y: 328, endPoint x: 1082, endPoint y: 329, distance: 21.8
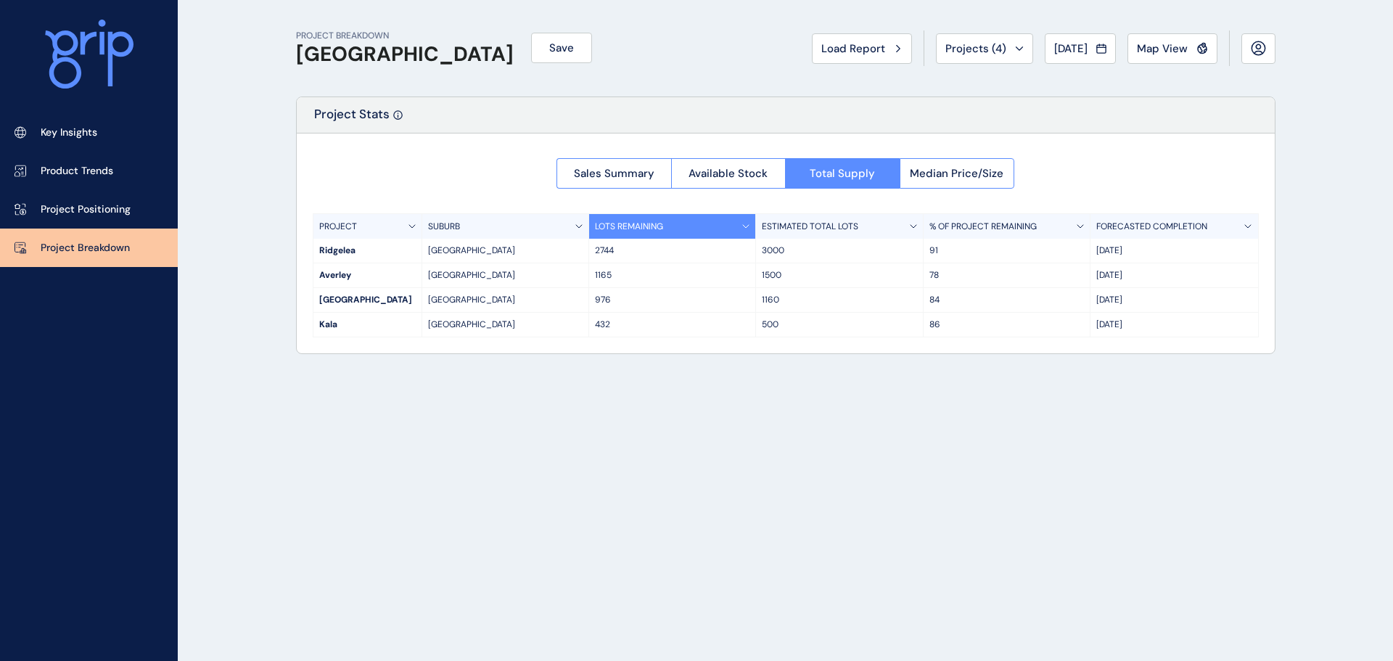
click at [1082, 329] on div "[PERSON_NAME][GEOGRAPHIC_DATA] 432 500 86 Aug '28" at bounding box center [786, 325] width 945 height 25
click at [1133, 332] on div "[DATE]" at bounding box center [1174, 325] width 167 height 24
click at [1142, 327] on p "[DATE]" at bounding box center [1174, 325] width 155 height 12
click at [1121, 327] on p "[DATE]" at bounding box center [1174, 325] width 155 height 12
drag, startPoint x: 1137, startPoint y: 327, endPoint x: 1091, endPoint y: 324, distance: 46.5
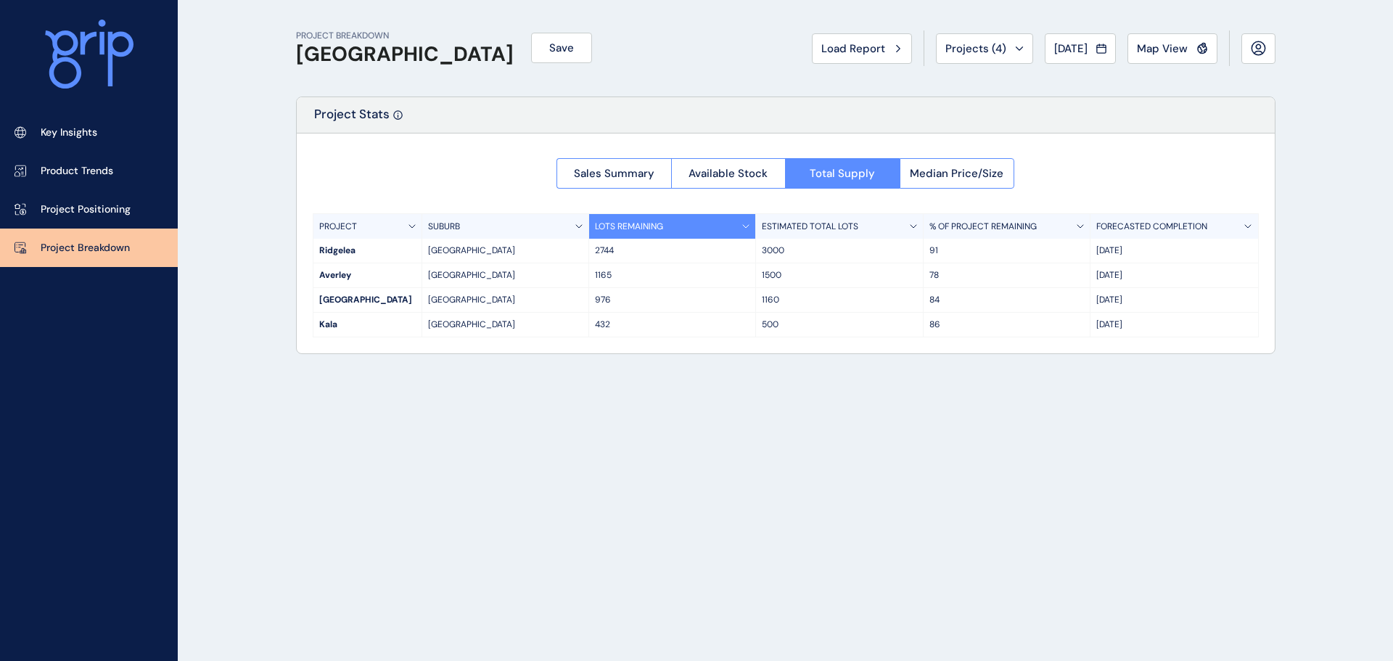
click at [1091, 324] on div "[DATE]" at bounding box center [1174, 325] width 167 height 24
click at [1086, 324] on div "86" at bounding box center [1007, 325] width 167 height 24
drag, startPoint x: 790, startPoint y: 298, endPoint x: 805, endPoint y: 298, distance: 15.2
click at [790, 298] on p "1160" at bounding box center [839, 300] width 155 height 12
drag, startPoint x: 337, startPoint y: 250, endPoint x: 1161, endPoint y: 252, distance: 824.4
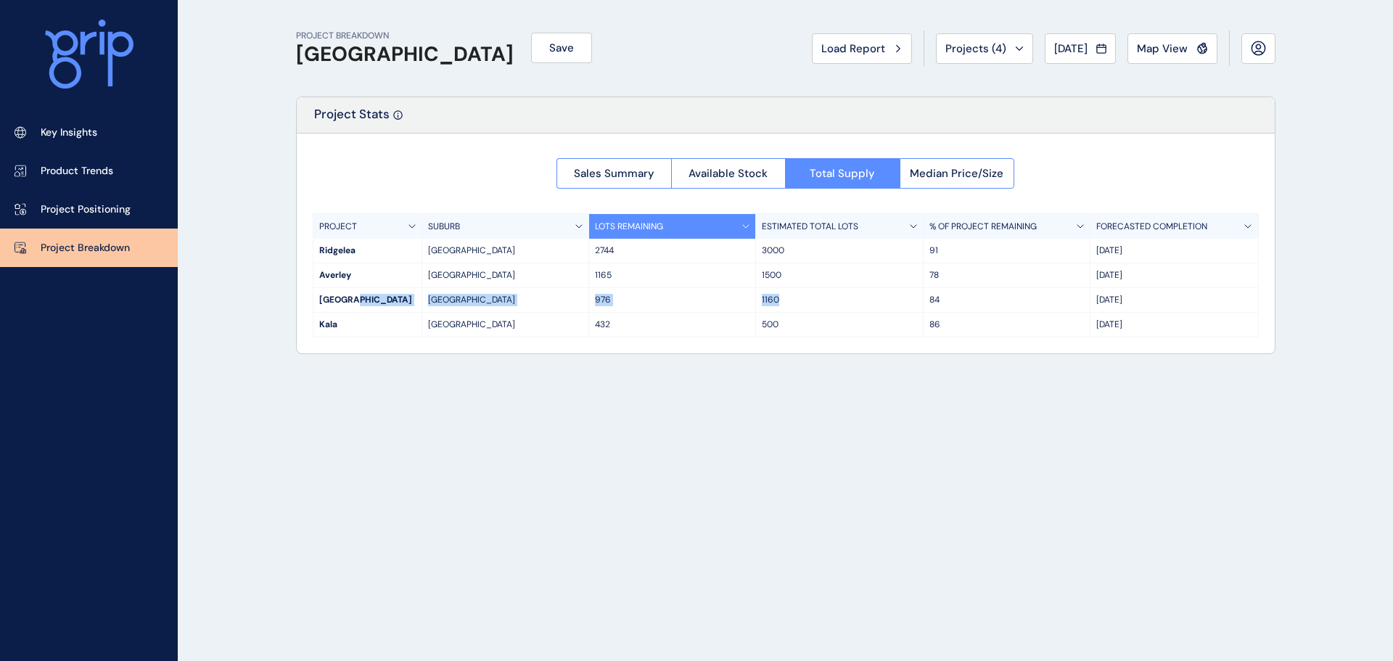
click at [1161, 252] on div "[GEOGRAPHIC_DATA] [GEOGRAPHIC_DATA] 3000 91 Oct '34" at bounding box center [786, 251] width 945 height 25
click at [1161, 252] on p "[DATE]" at bounding box center [1174, 251] width 155 height 12
drag, startPoint x: 1158, startPoint y: 252, endPoint x: 917, endPoint y: 258, distance: 241.8
click at [917, 258] on div "[GEOGRAPHIC_DATA] [GEOGRAPHIC_DATA] 3000 91 Oct '34" at bounding box center [786, 251] width 945 height 25
click at [914, 259] on div "3000" at bounding box center [839, 251] width 167 height 24
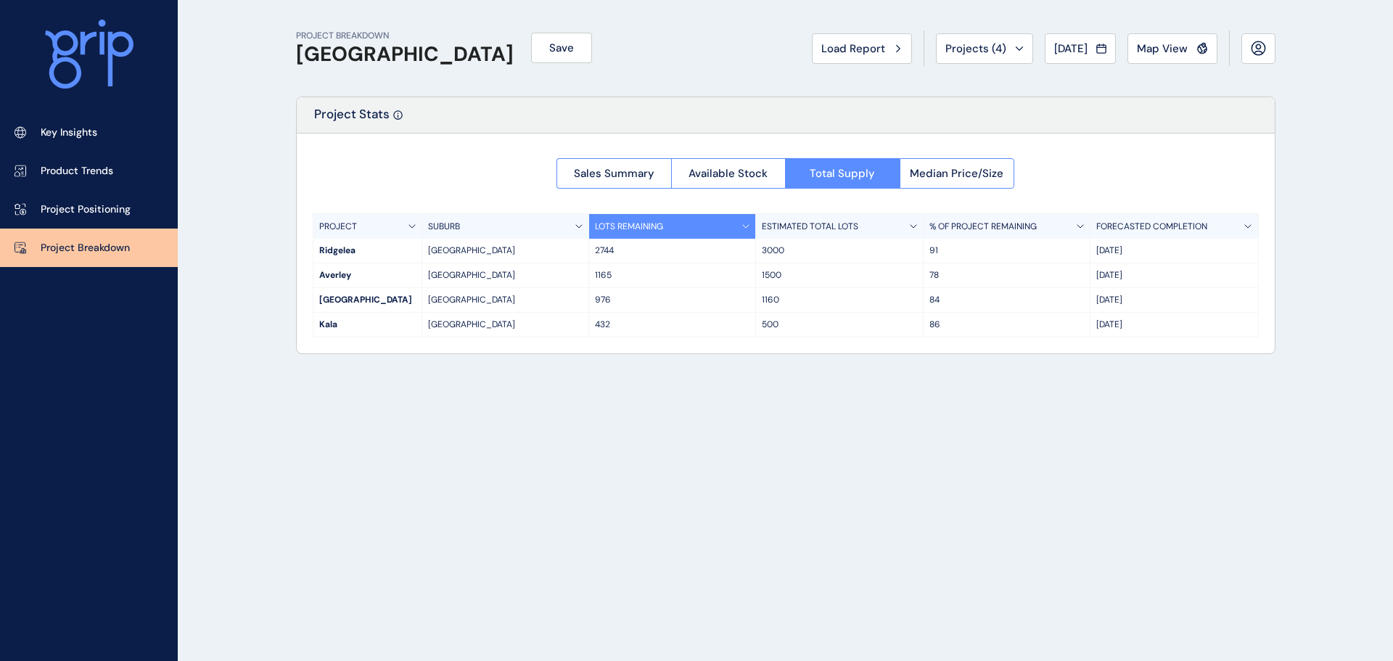
click at [655, 390] on div "PROJECT BREAKDOWN Pakenham East Save Load Report Projects ( 4 ) [DATE] 2025 < >…" at bounding box center [786, 330] width 1016 height 661
drag, startPoint x: 1107, startPoint y: 253, endPoint x: 1109, endPoint y: 262, distance: 9.0
click at [1109, 262] on div "[DATE]" at bounding box center [1174, 251] width 167 height 24
click at [108, 205] on p "Project Positioning" at bounding box center [86, 209] width 90 height 15
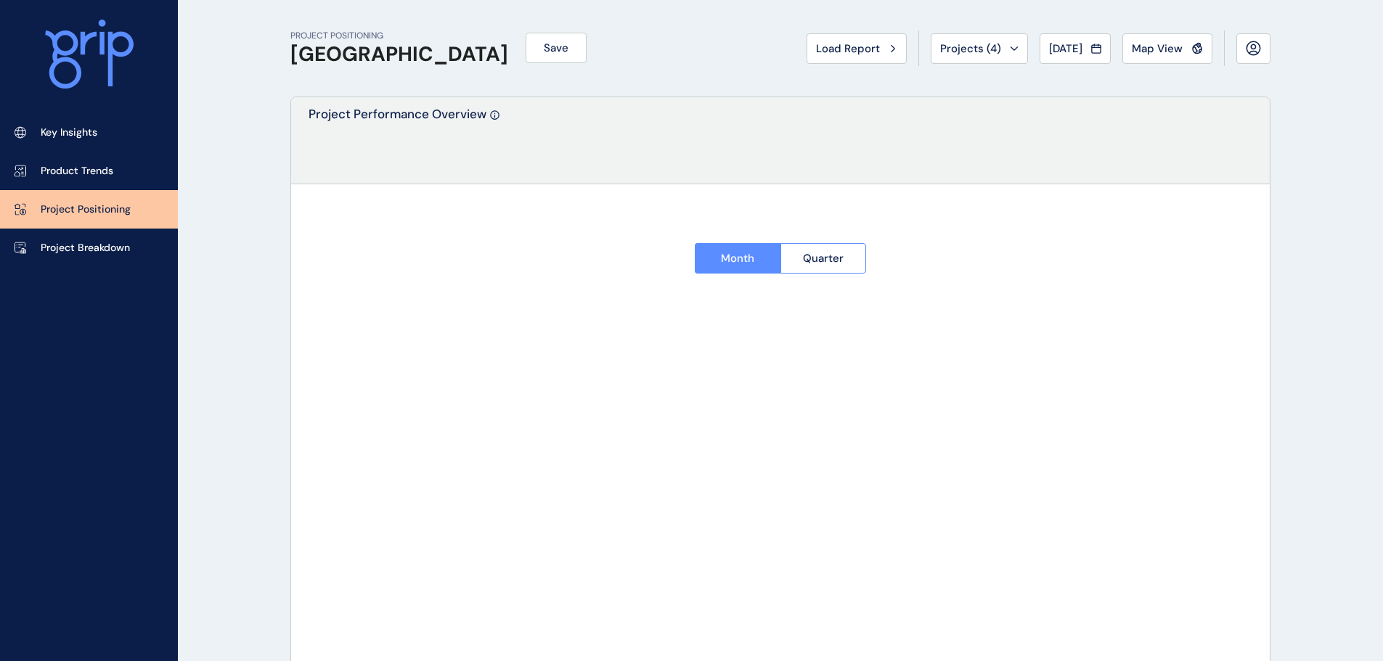
type input "********"
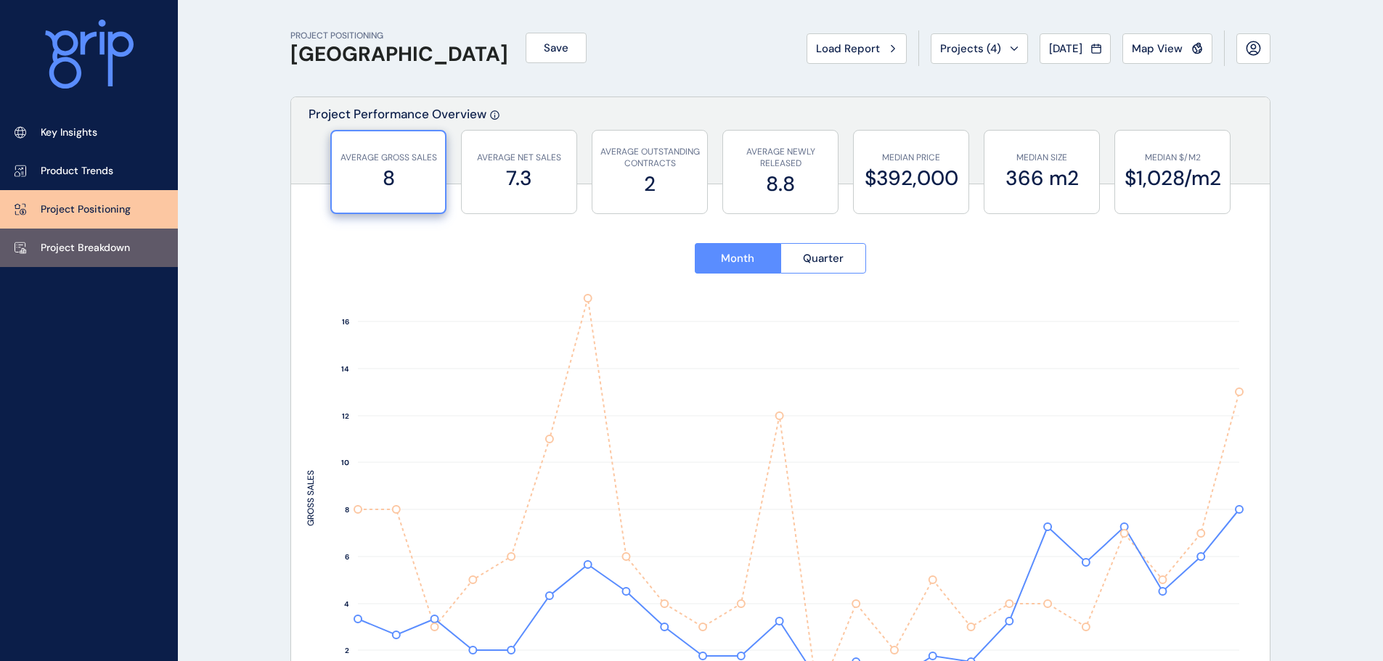
click at [121, 250] on p "Project Breakdown" at bounding box center [85, 248] width 89 height 15
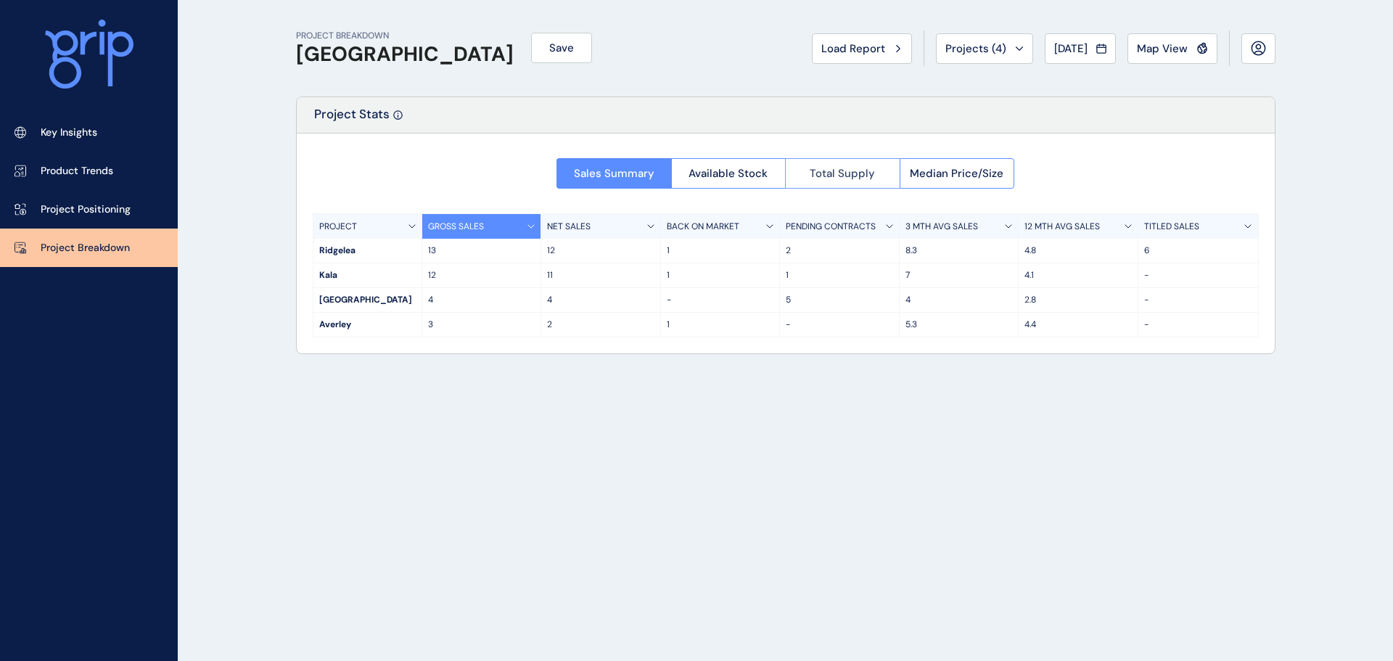
click at [830, 161] on button "Total Supply" at bounding box center [842, 173] width 115 height 30
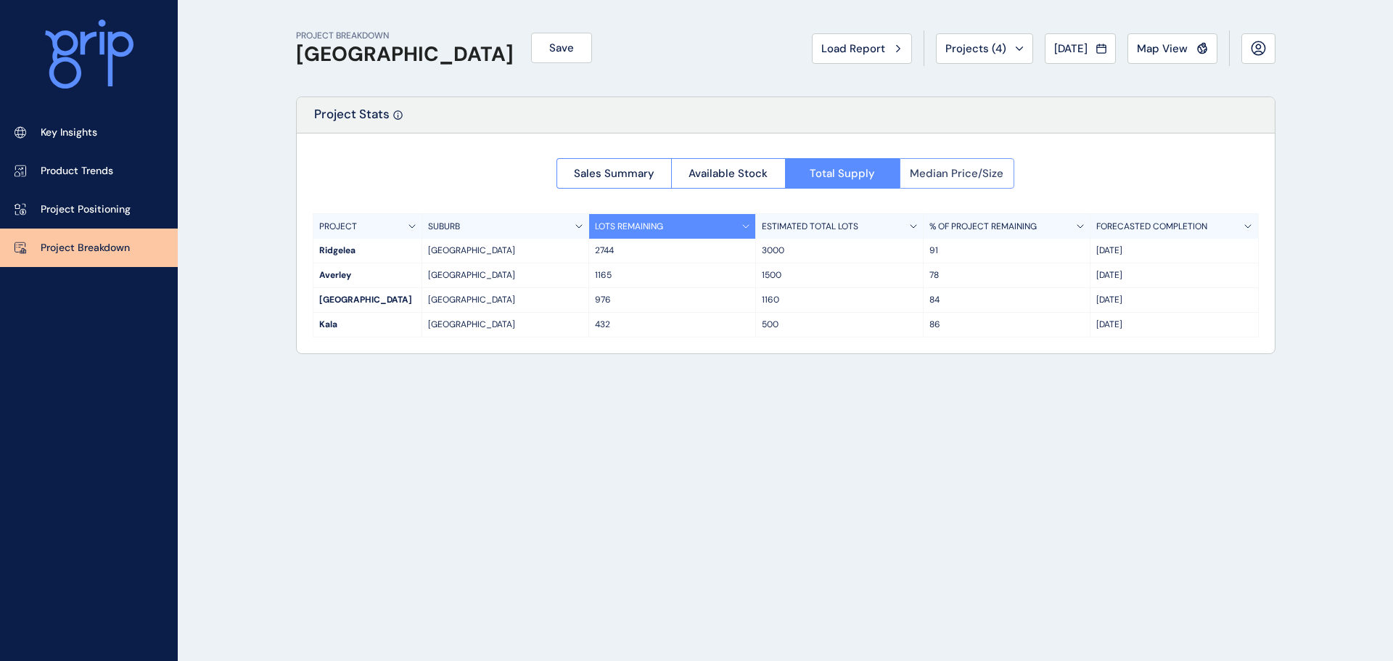
click at [985, 174] on span "Median Price/Size" at bounding box center [957, 173] width 94 height 15
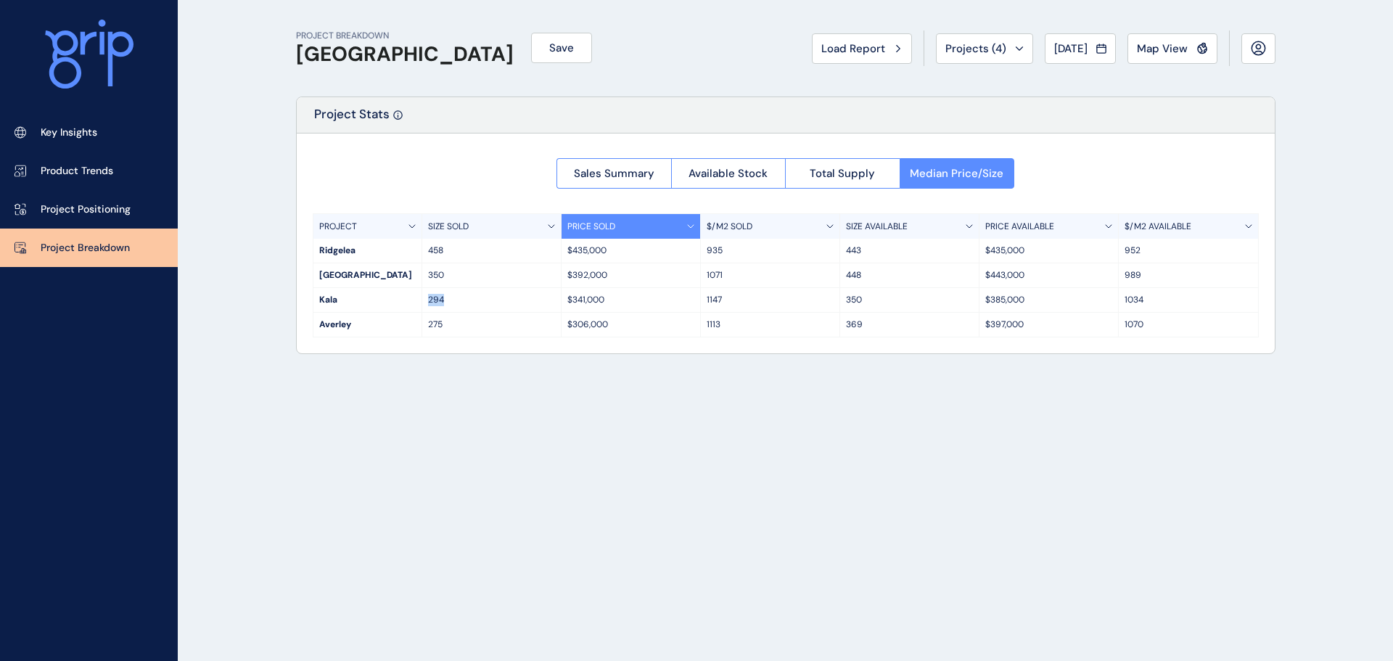
drag, startPoint x: 373, startPoint y: 308, endPoint x: 452, endPoint y: 309, distance: 79.1
click at [452, 309] on div "Kala 294 $341,000 1147 350 $385,000 1034" at bounding box center [786, 300] width 945 height 25
click at [443, 306] on div "294" at bounding box center [491, 300] width 139 height 24
click at [434, 302] on p "294" at bounding box center [491, 300] width 127 height 12
drag, startPoint x: 618, startPoint y: 303, endPoint x: 552, endPoint y: 300, distance: 66.1
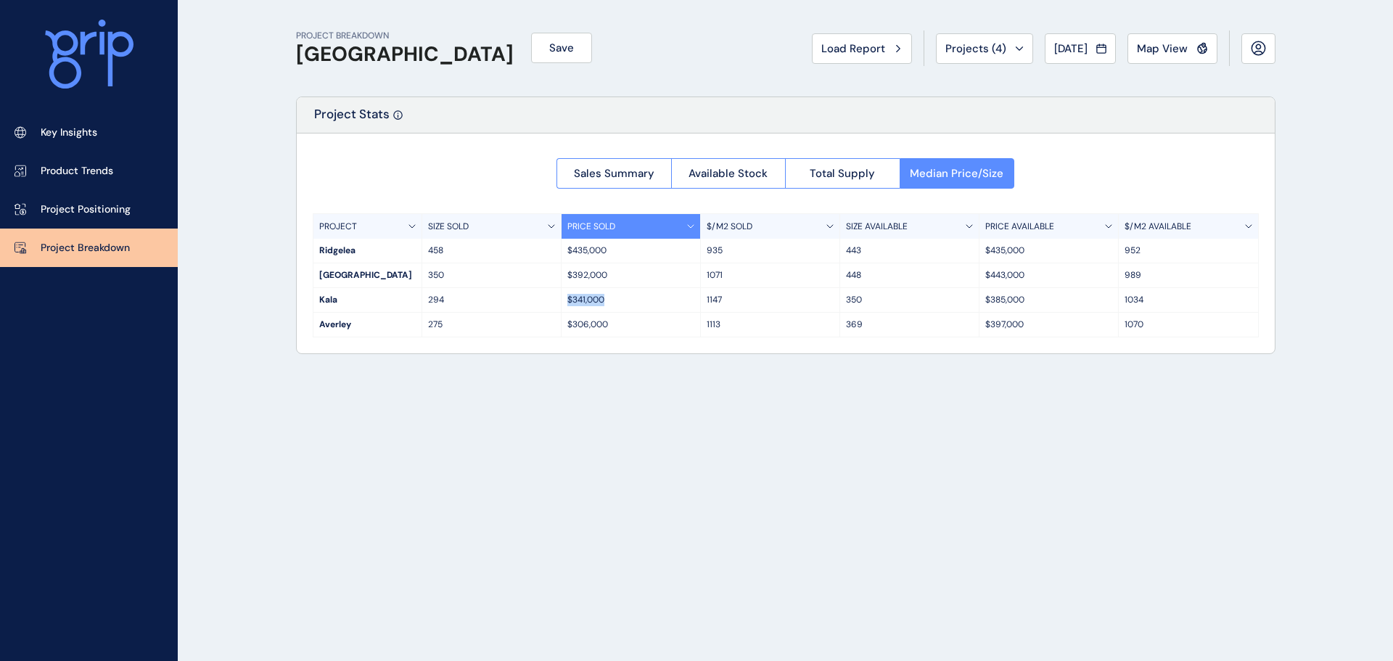
click at [552, 300] on div "Kala 294 $341,000 1147 350 $385,000 1034" at bounding box center [786, 300] width 945 height 25
click at [636, 300] on p "$341,000" at bounding box center [631, 300] width 127 height 12
drag, startPoint x: 725, startPoint y: 302, endPoint x: 684, endPoint y: 300, distance: 41.4
click at [684, 300] on div "Kala 294 $341,000 1147 350 $385,000 1034" at bounding box center [786, 300] width 945 height 25
click at [714, 301] on p "1147" at bounding box center [770, 300] width 127 height 12
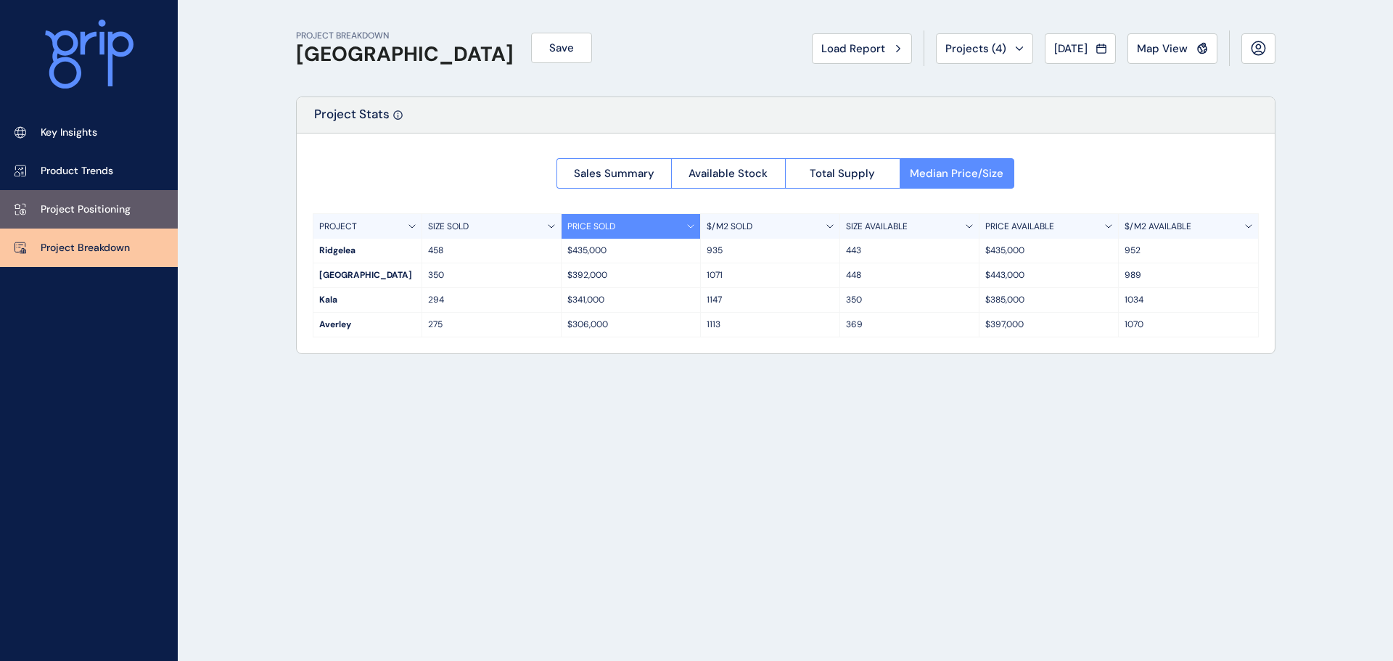
click at [146, 199] on link "Project Positioning" at bounding box center [89, 209] width 178 height 38
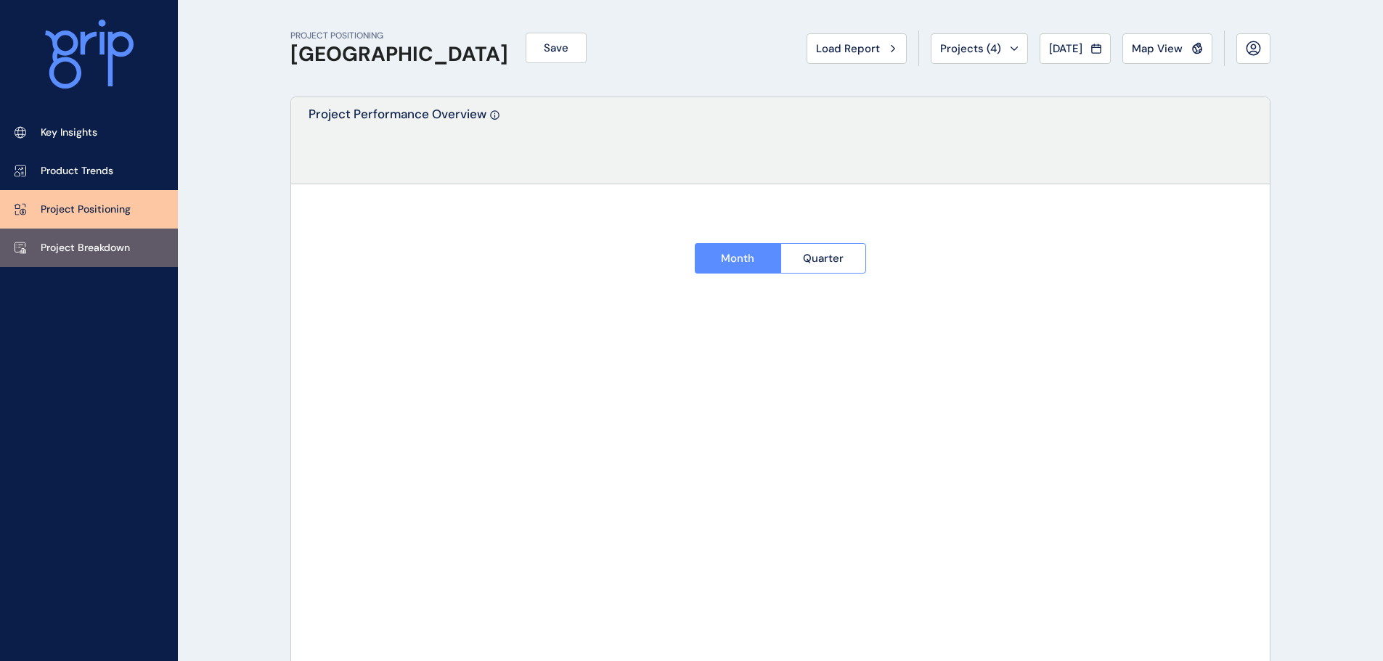
type input "********"
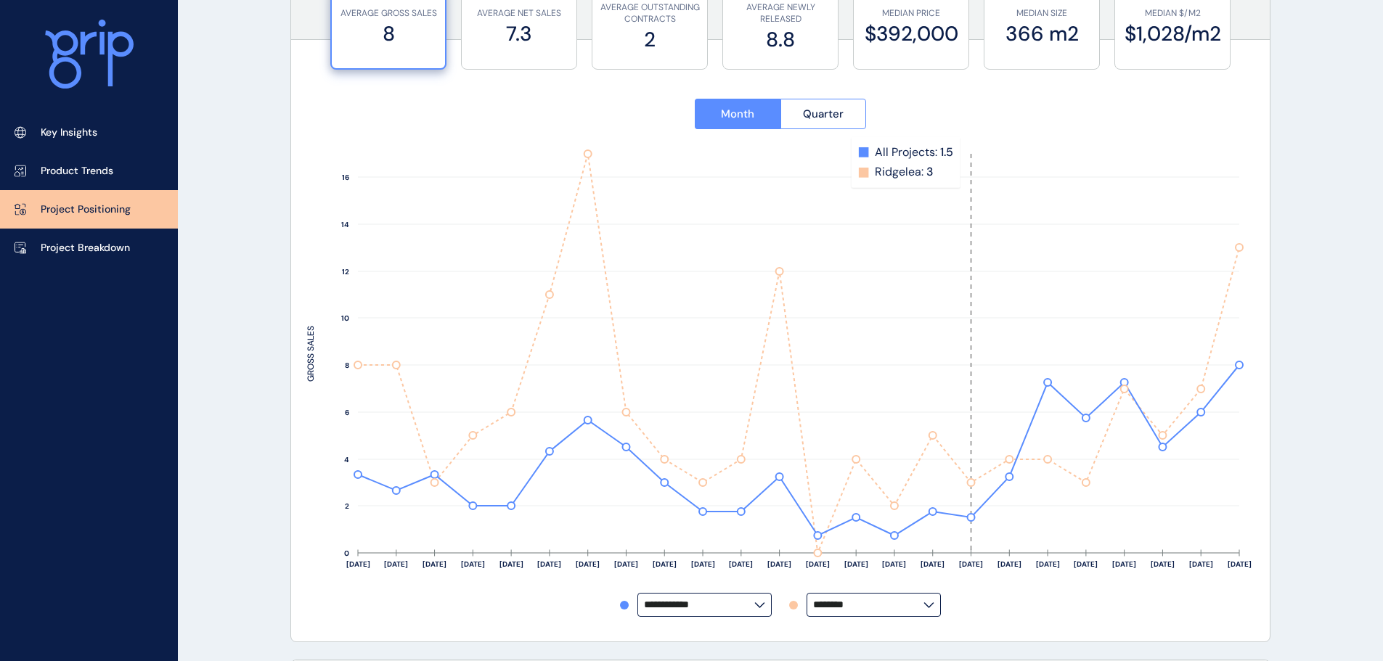
scroll to position [145, 0]
click at [731, 607] on input "**********" at bounding box center [699, 604] width 110 height 11
click at [814, 601] on input "********" at bounding box center [868, 604] width 110 height 11
click at [843, 532] on div "[GEOGRAPHIC_DATA]" at bounding box center [872, 545] width 131 height 28
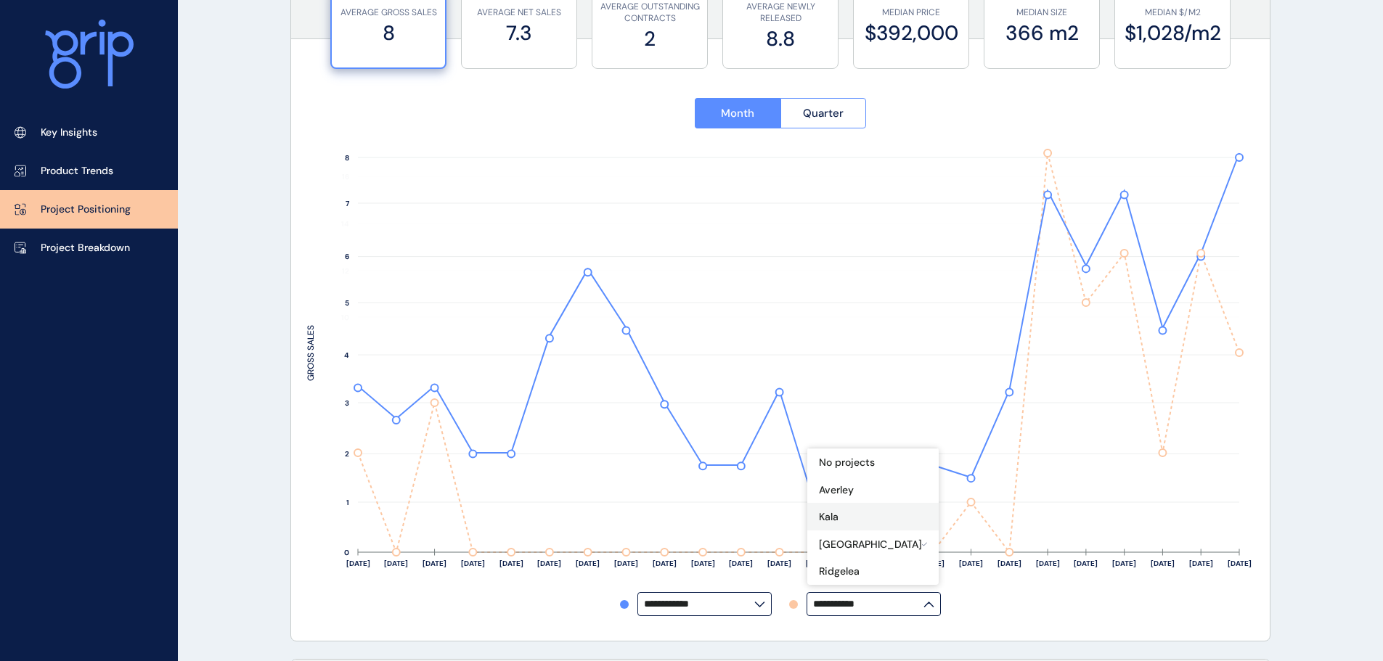
click at [845, 514] on div "Kala" at bounding box center [872, 517] width 131 height 28
type input "****"
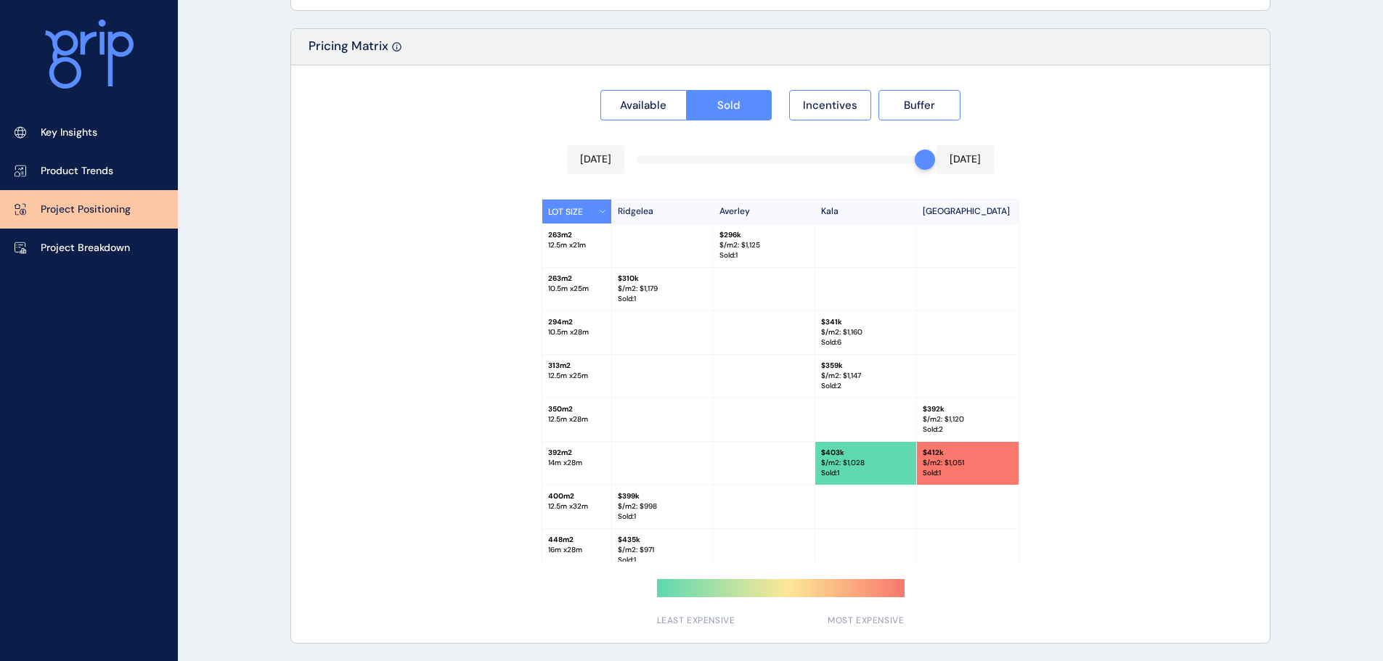
scroll to position [73, 0]
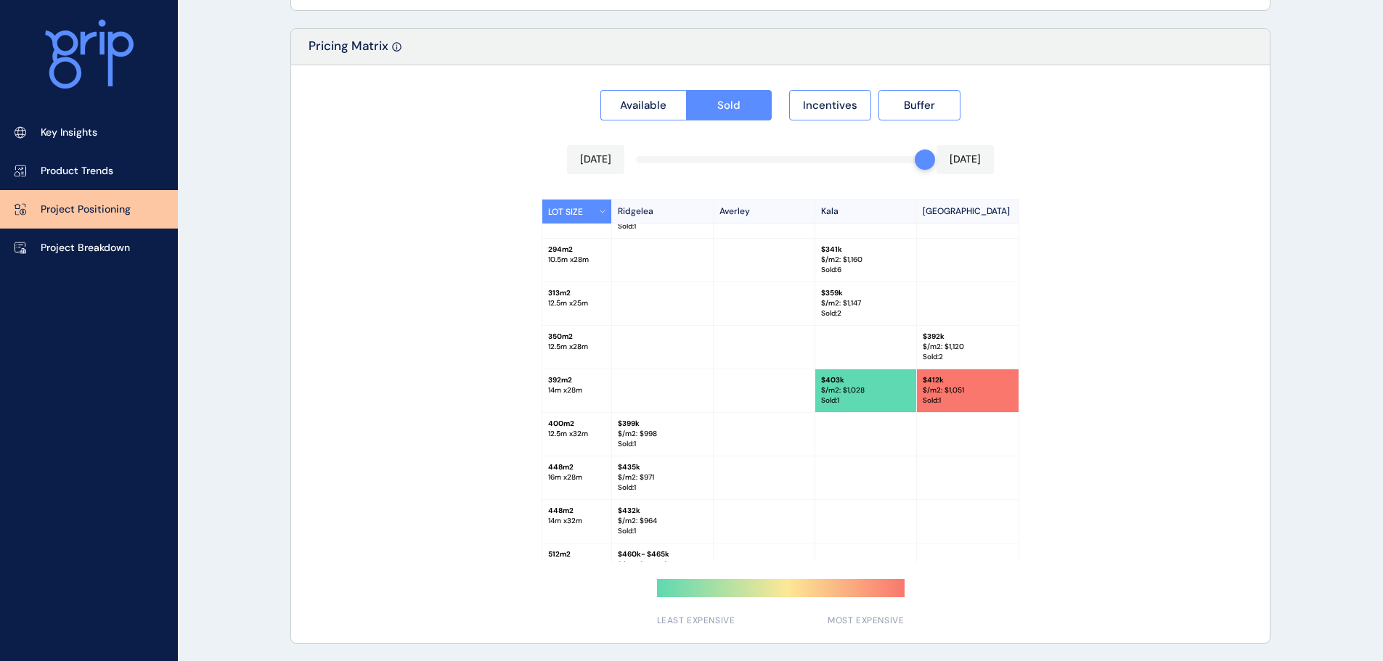
click at [565, 250] on p "294 m2" at bounding box center [576, 250] width 57 height 10
drag, startPoint x: 891, startPoint y: 394, endPoint x: 880, endPoint y: 396, distance: 11.0
click at [880, 396] on div "$ 403k $/m2: $ 1,028 Sold : 1" at bounding box center [866, 390] width 102 height 43
click at [880, 396] on p "Sold : 1" at bounding box center [865, 401] width 89 height 10
drag, startPoint x: 875, startPoint y: 393, endPoint x: 859, endPoint y: 391, distance: 16.8
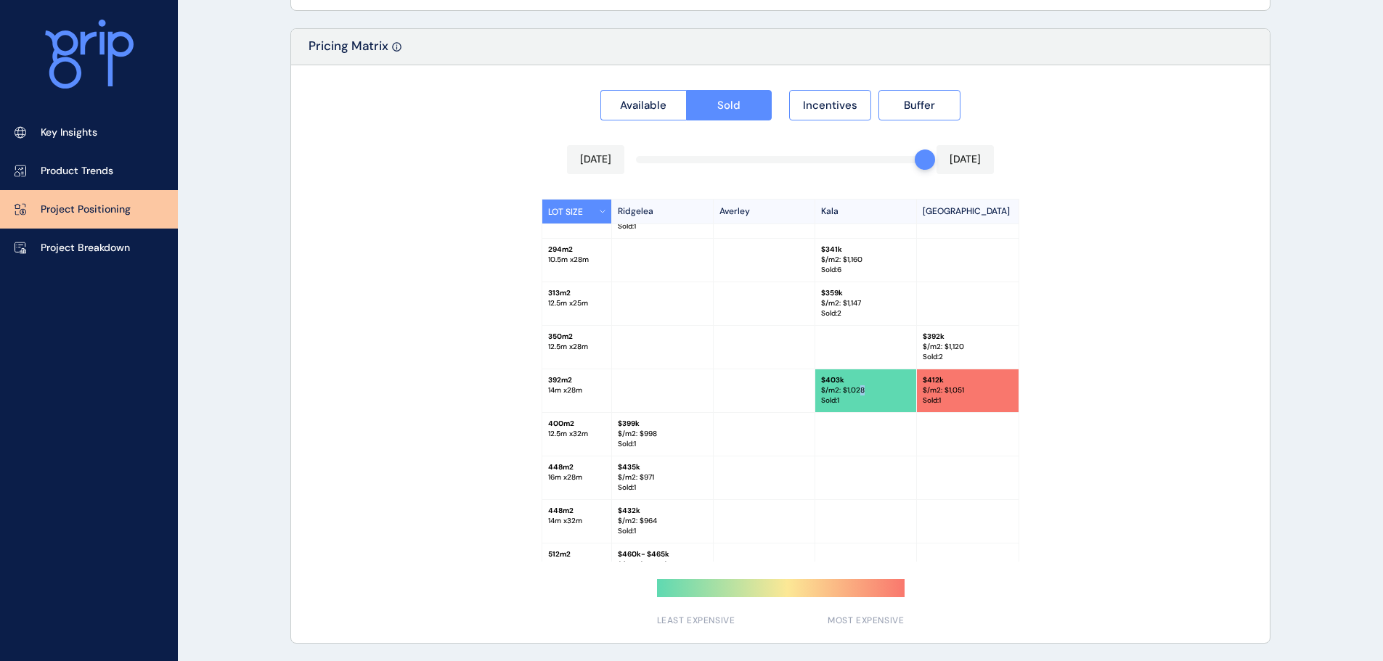
click at [859, 391] on p "$/m2: $ 1,028" at bounding box center [865, 390] width 89 height 10
click at [843, 381] on p "$ 403k" at bounding box center [865, 380] width 89 height 10
click at [573, 390] on p "14 m x 28 m" at bounding box center [576, 390] width 57 height 10
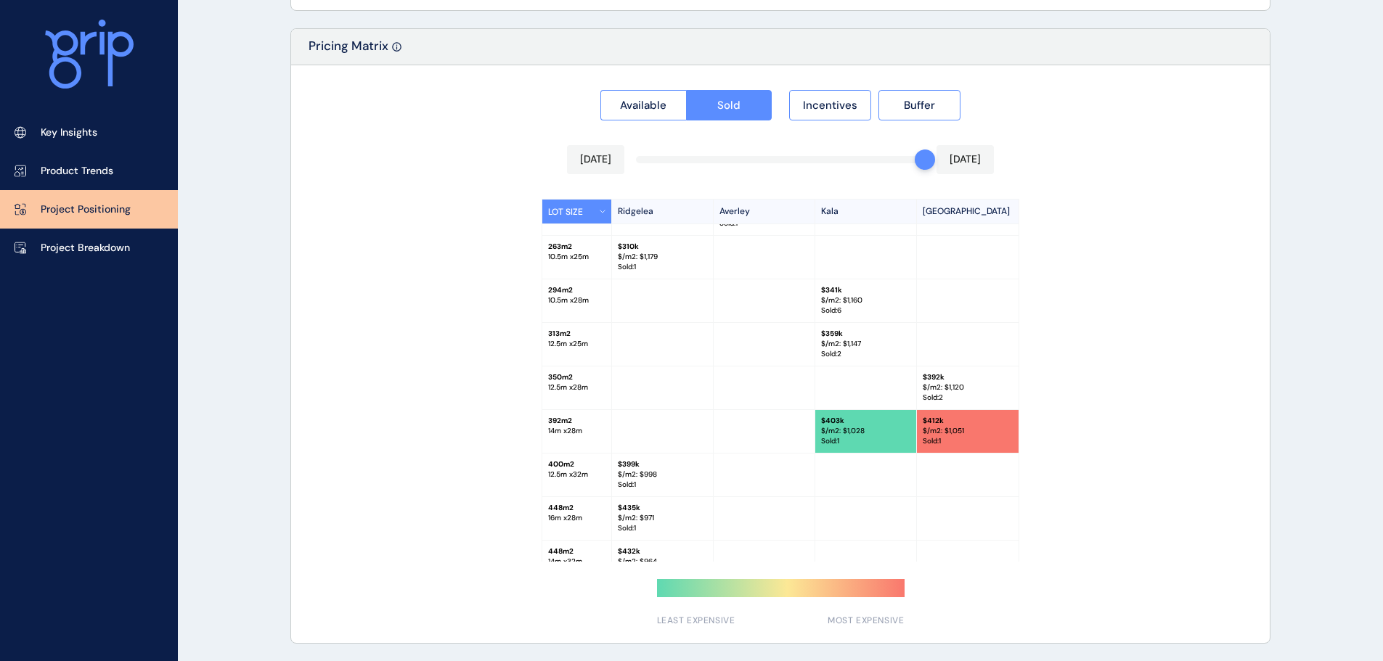
scroll to position [0, 0]
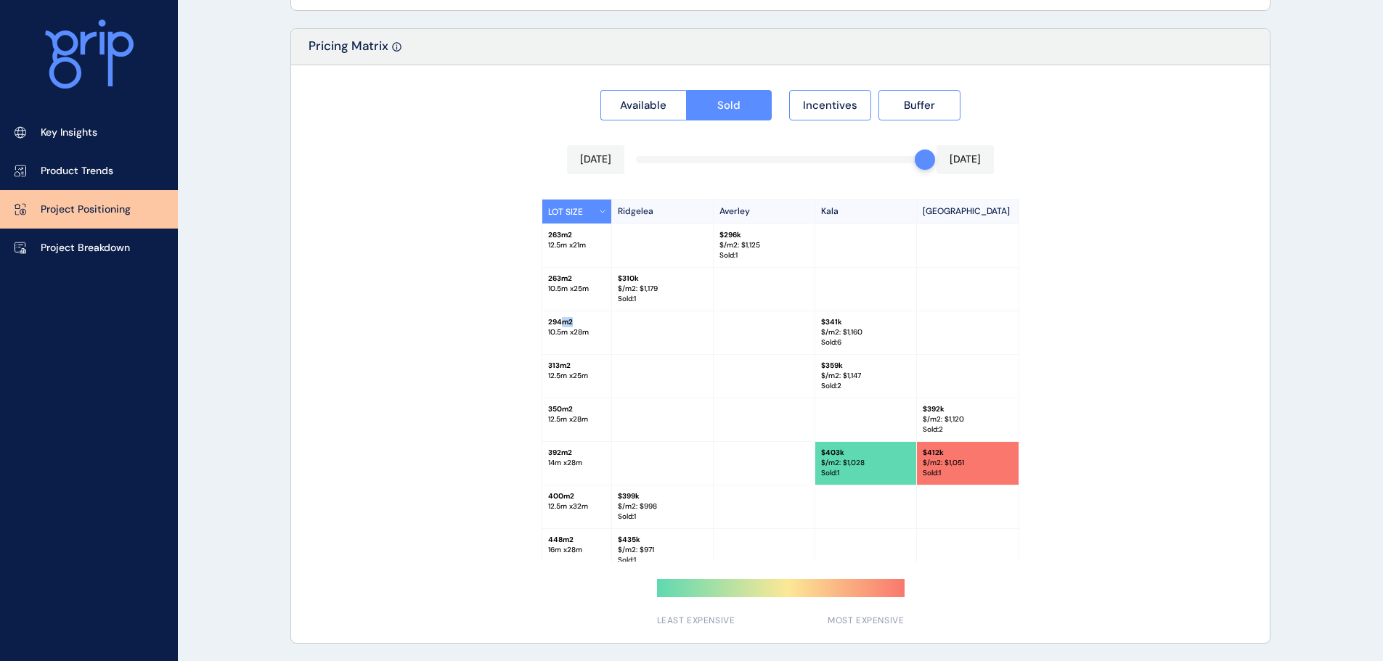
drag, startPoint x: 560, startPoint y: 316, endPoint x: 580, endPoint y: 321, distance: 20.9
click at [570, 320] on div "294 m2 10.5 m x 28 m" at bounding box center [577, 332] width 70 height 43
drag, startPoint x: 877, startPoint y: 334, endPoint x: 821, endPoint y: 335, distance: 55.9
click at [821, 335] on p "$/m2: $ 1,160" at bounding box center [865, 332] width 89 height 10
click at [875, 377] on p "$/m2: $ 1,147" at bounding box center [865, 376] width 89 height 10
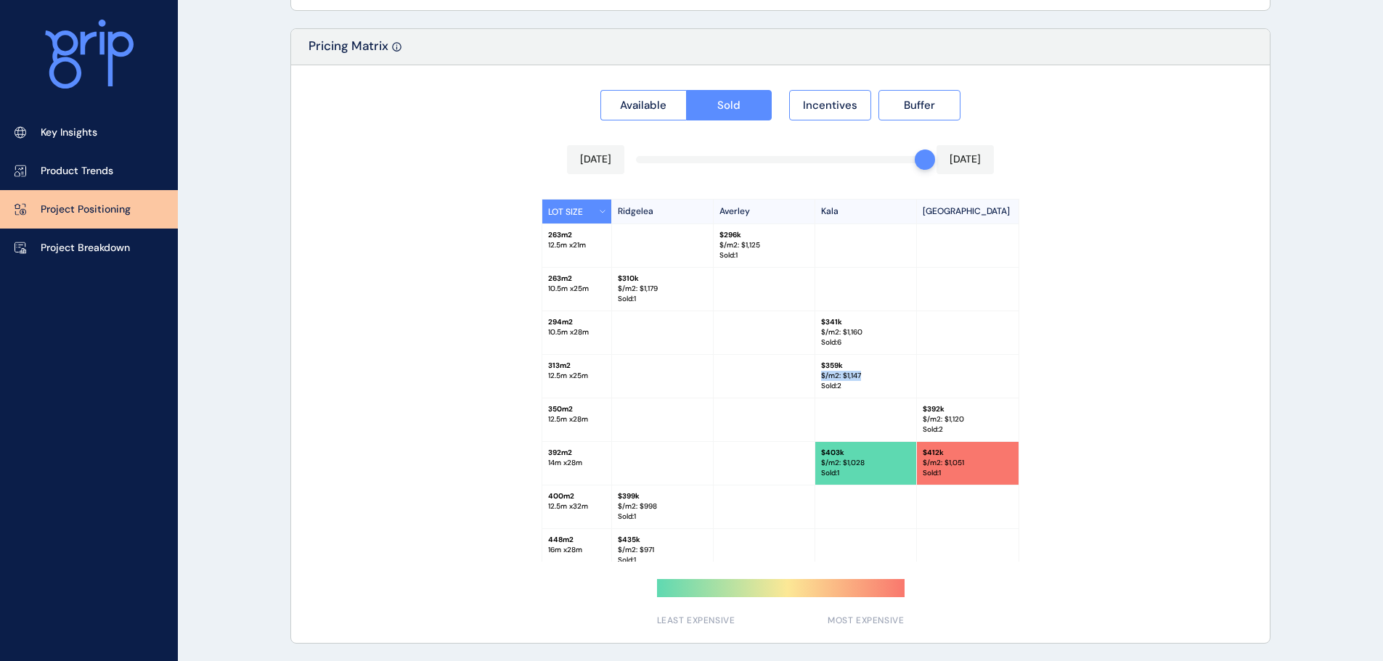
drag, startPoint x: 867, startPoint y: 377, endPoint x: 820, endPoint y: 372, distance: 47.4
click at [821, 372] on p "$/m2: $ 1,147" at bounding box center [865, 376] width 89 height 10
click at [827, 370] on p "$ 359k" at bounding box center [865, 366] width 89 height 10
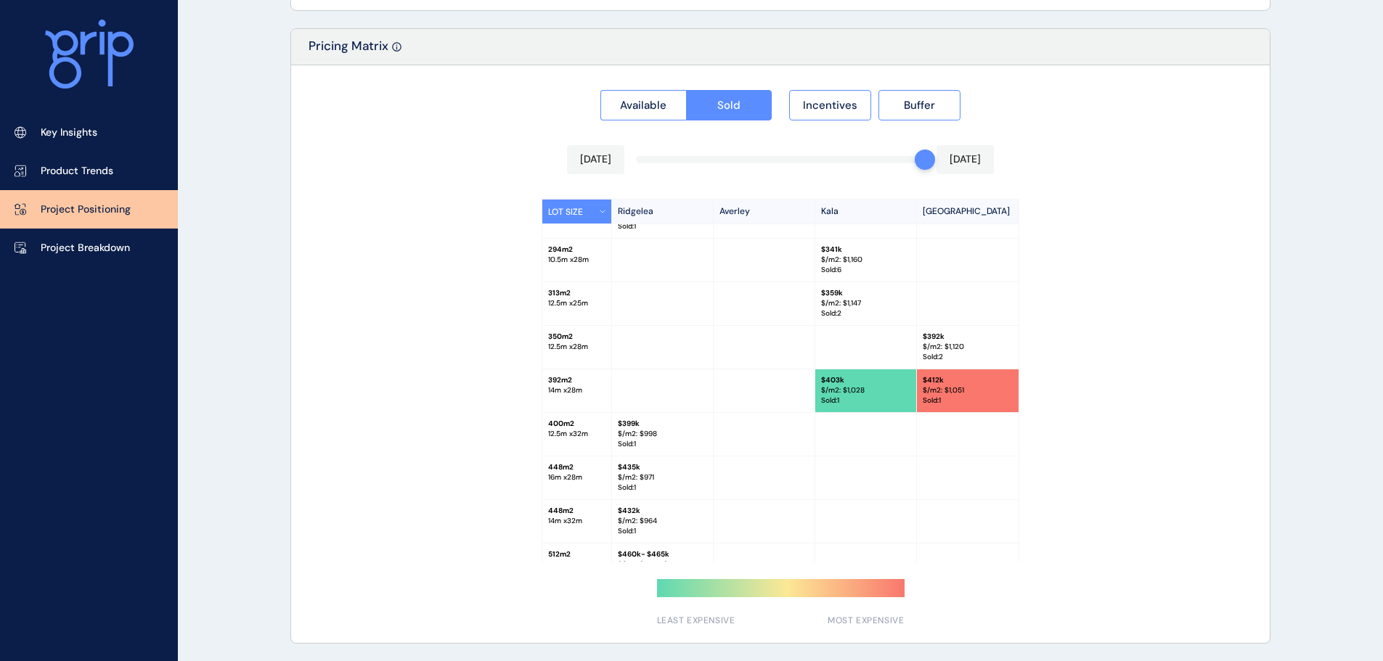
scroll to position [98, 0]
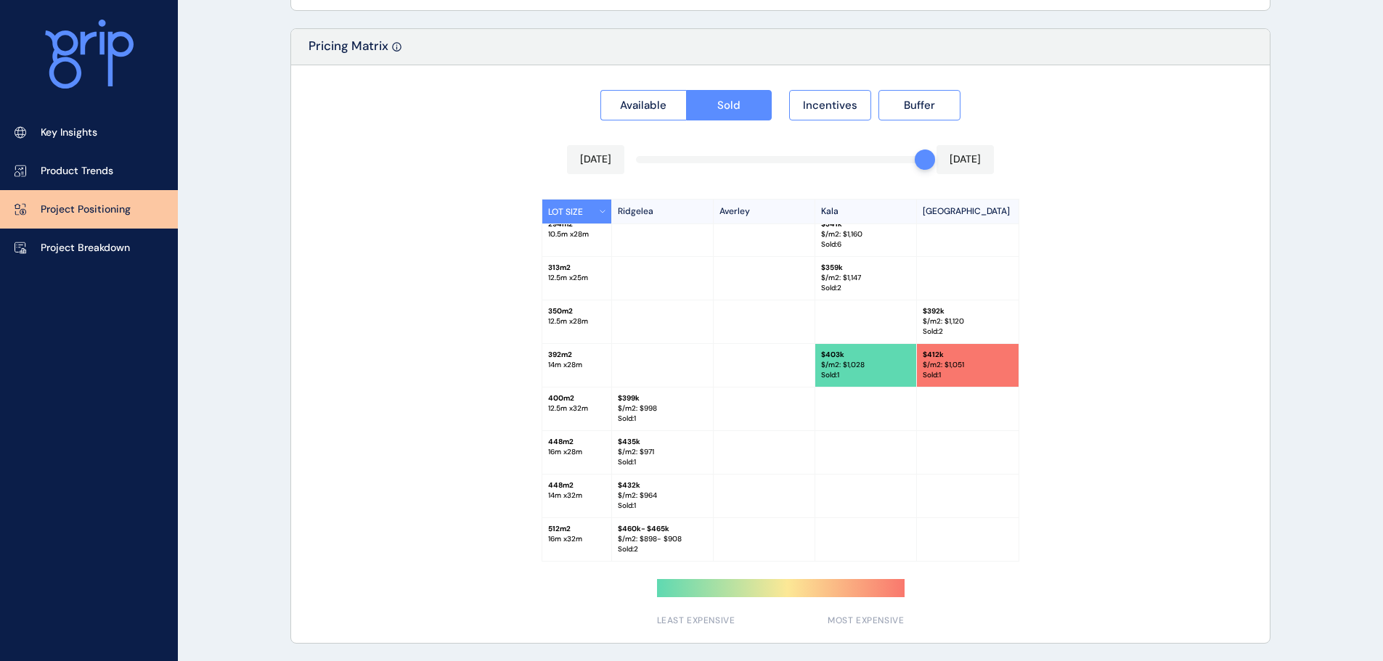
click at [598, 459] on div "448 m2 16 m x 28 m" at bounding box center [577, 452] width 70 height 43
drag, startPoint x: 577, startPoint y: 504, endPoint x: 613, endPoint y: 505, distance: 35.6
click at [581, 505] on div "448 m2 14 m x 32 m" at bounding box center [577, 496] width 70 height 43
drag, startPoint x: 673, startPoint y: 510, endPoint x: 859, endPoint y: 509, distance: 186.5
click at [673, 510] on p "Sold : 1" at bounding box center [662, 506] width 89 height 10
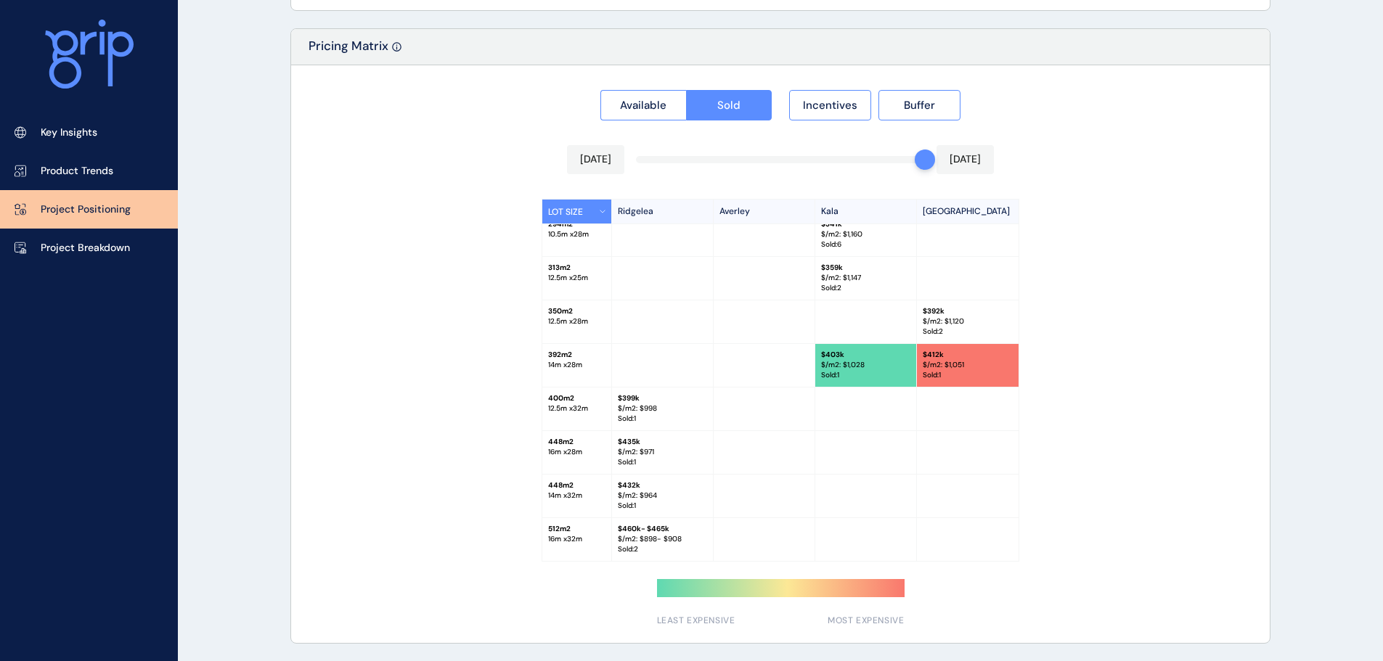
click at [885, 511] on div at bounding box center [866, 496] width 102 height 43
drag, startPoint x: 855, startPoint y: 351, endPoint x: 867, endPoint y: 359, distance: 13.7
click at [859, 356] on p "$ 403k" at bounding box center [865, 355] width 89 height 10
drag, startPoint x: 879, startPoint y: 368, endPoint x: 837, endPoint y: 361, distance: 42.7
click at [836, 361] on p "$/m2: $ 1,028" at bounding box center [865, 365] width 89 height 10
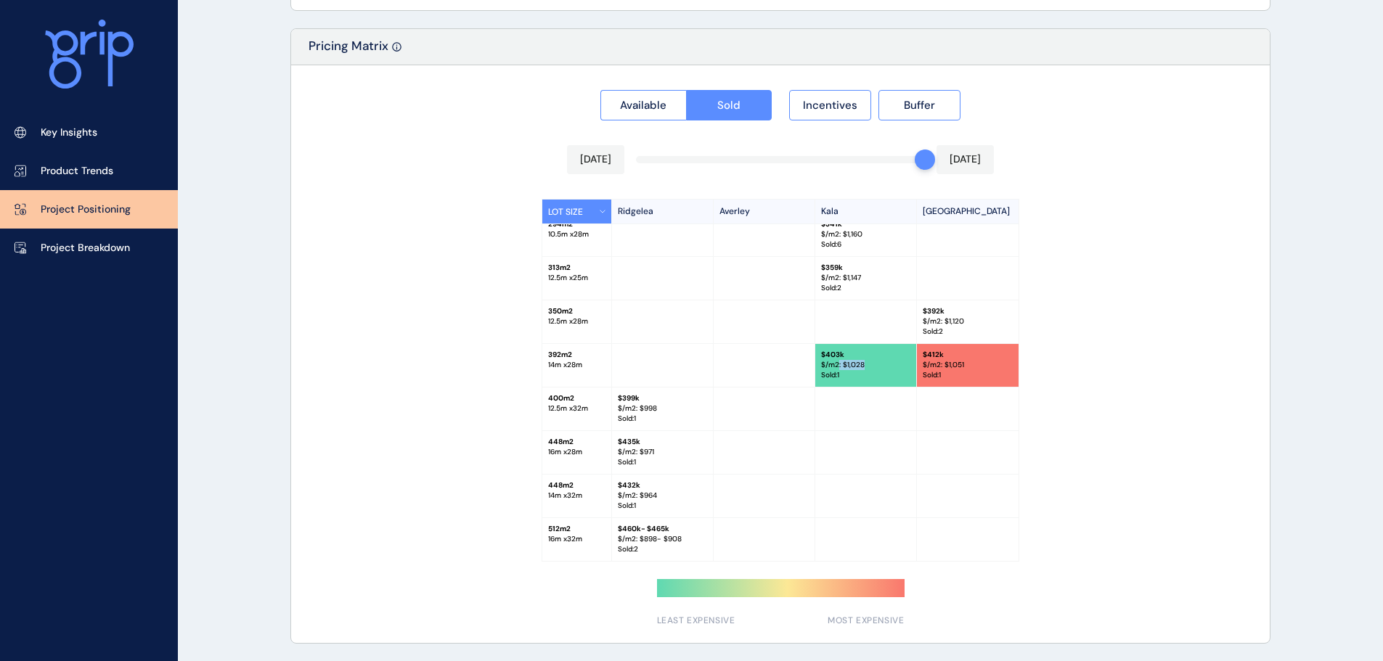
click at [837, 361] on p "$/m2: $ 1,028" at bounding box center [865, 365] width 89 height 10
click at [834, 97] on button "Incentives" at bounding box center [830, 105] width 82 height 30
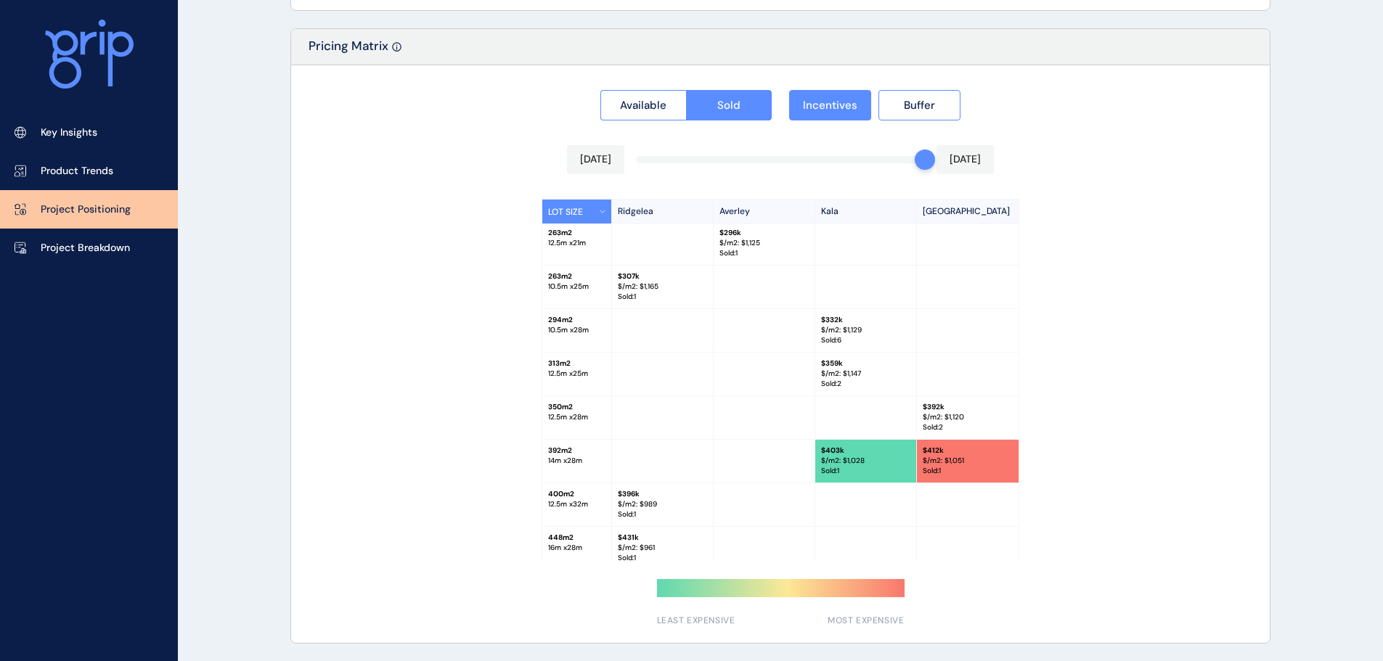
scroll to position [0, 0]
click at [816, 85] on div "Incentives Buffer" at bounding box center [874, 100] width 171 height 39
click at [911, 107] on span "Buffer" at bounding box center [919, 105] width 31 height 15
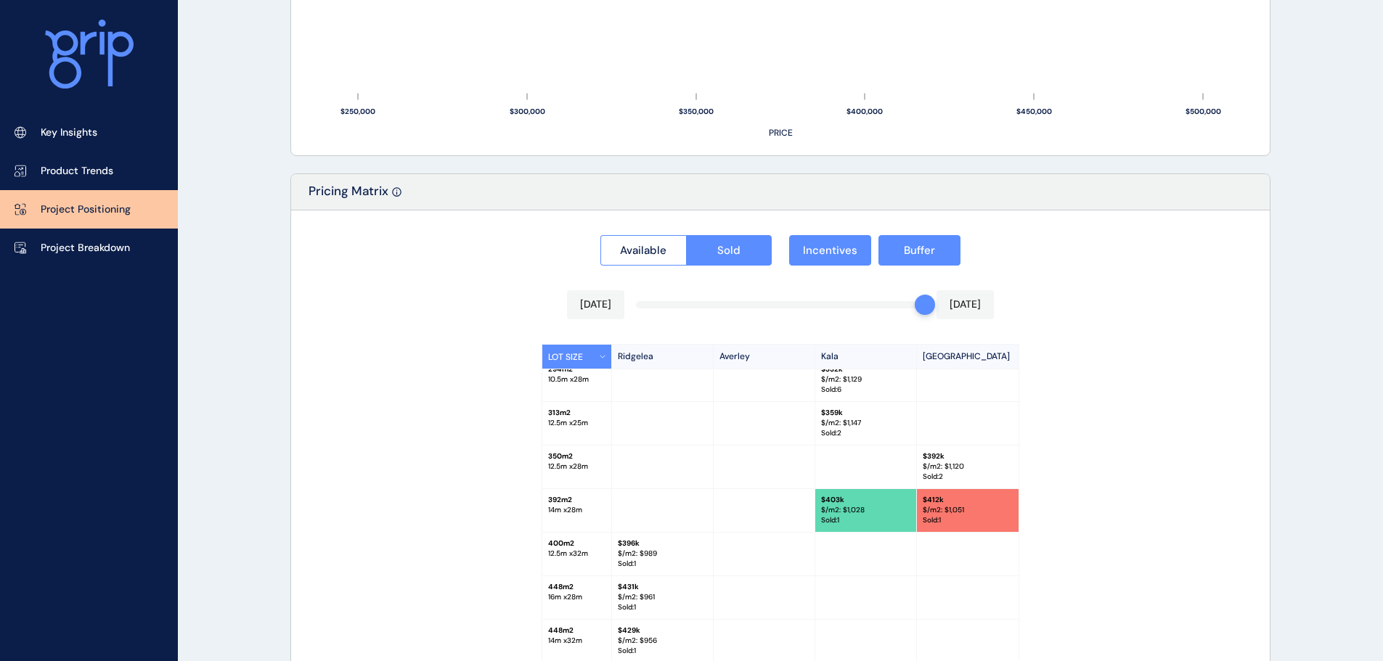
scroll to position [1276, 0]
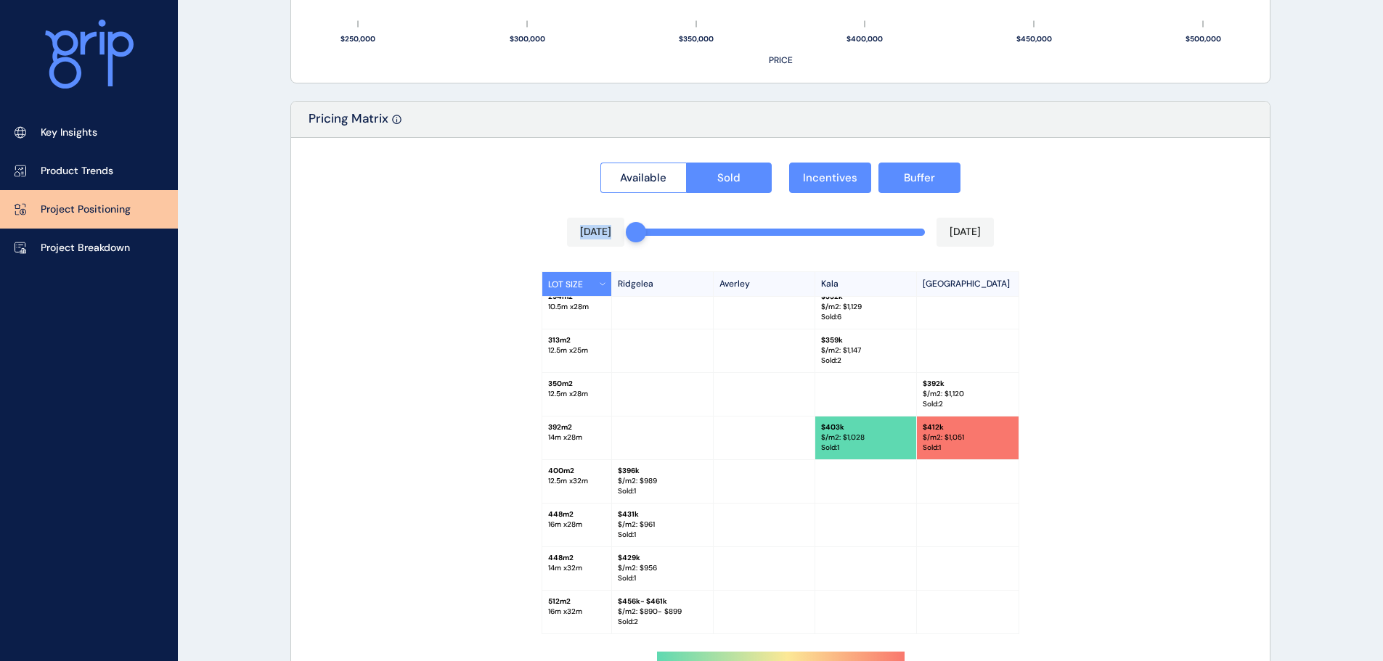
drag, startPoint x: 901, startPoint y: 237, endPoint x: 524, endPoint y: 236, distance: 377.4
click at [524, 236] on div "Available Sold Incentives Buffer [DATE] [DATE] [STREET_ADDRESS] 263 m2 12.5 m x…" at bounding box center [780, 427] width 978 height 578
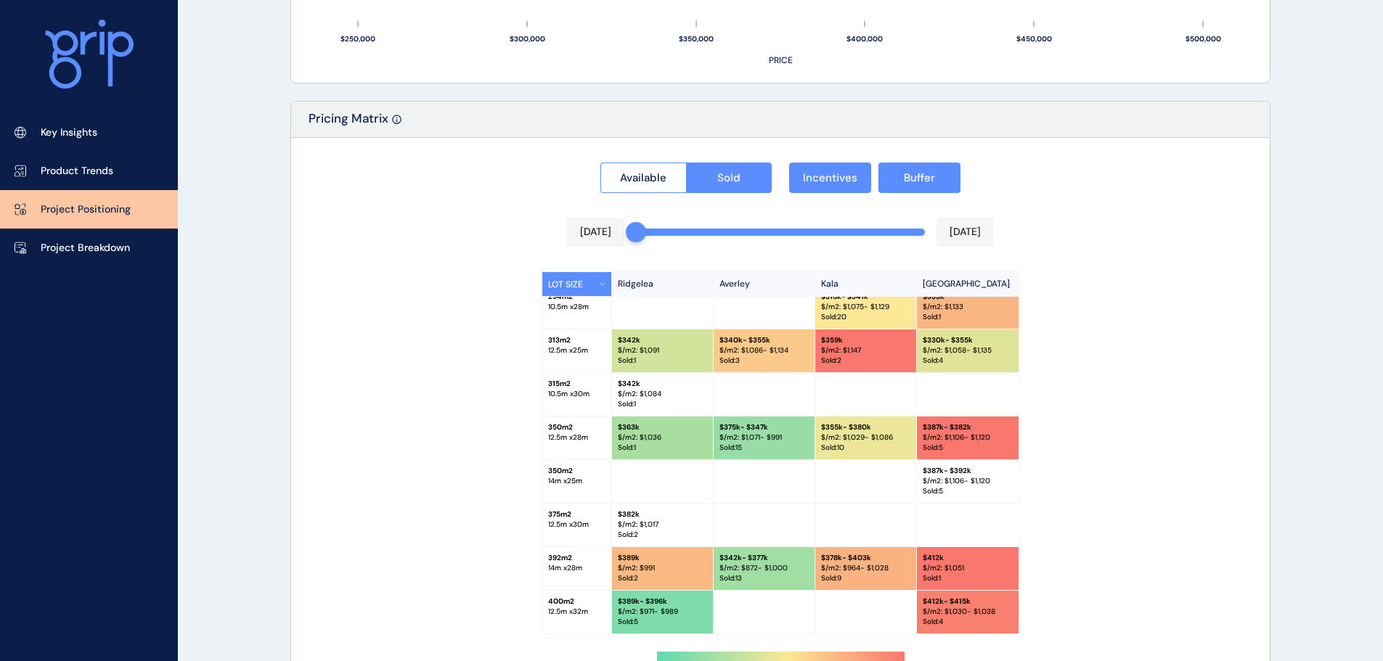
click at [1166, 245] on div "Available Sold Incentives Buffer [DATE] [DATE] [STREET_ADDRESS] 221 m2 10.5 m x…" at bounding box center [780, 427] width 978 height 578
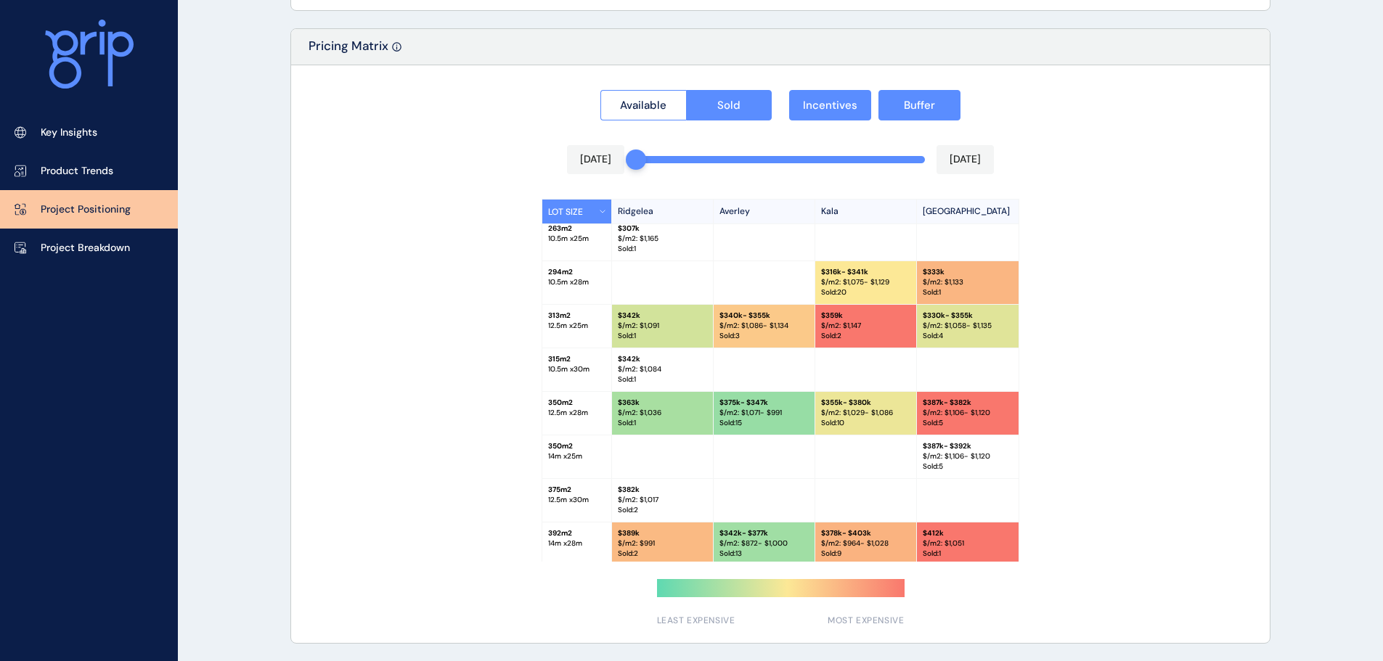
scroll to position [73, 0]
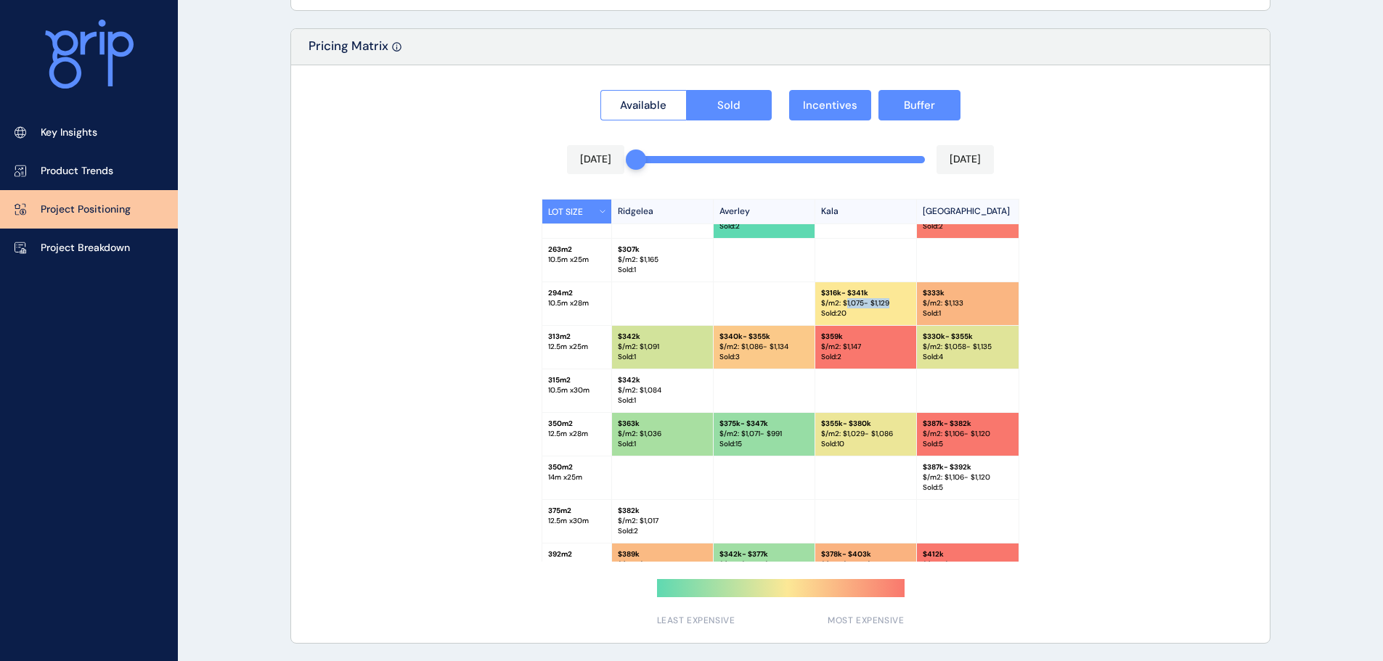
drag, startPoint x: 882, startPoint y: 306, endPoint x: 845, endPoint y: 302, distance: 38.0
click at [845, 302] on p "$/m2: $ 1,075 - $1,129" at bounding box center [865, 303] width 89 height 10
click at [881, 300] on p "$/m2: $ 1,075 - $1,129" at bounding box center [865, 303] width 89 height 10
click at [894, 301] on p "$/m2: $ 1,075 - $1,129" at bounding box center [865, 303] width 89 height 10
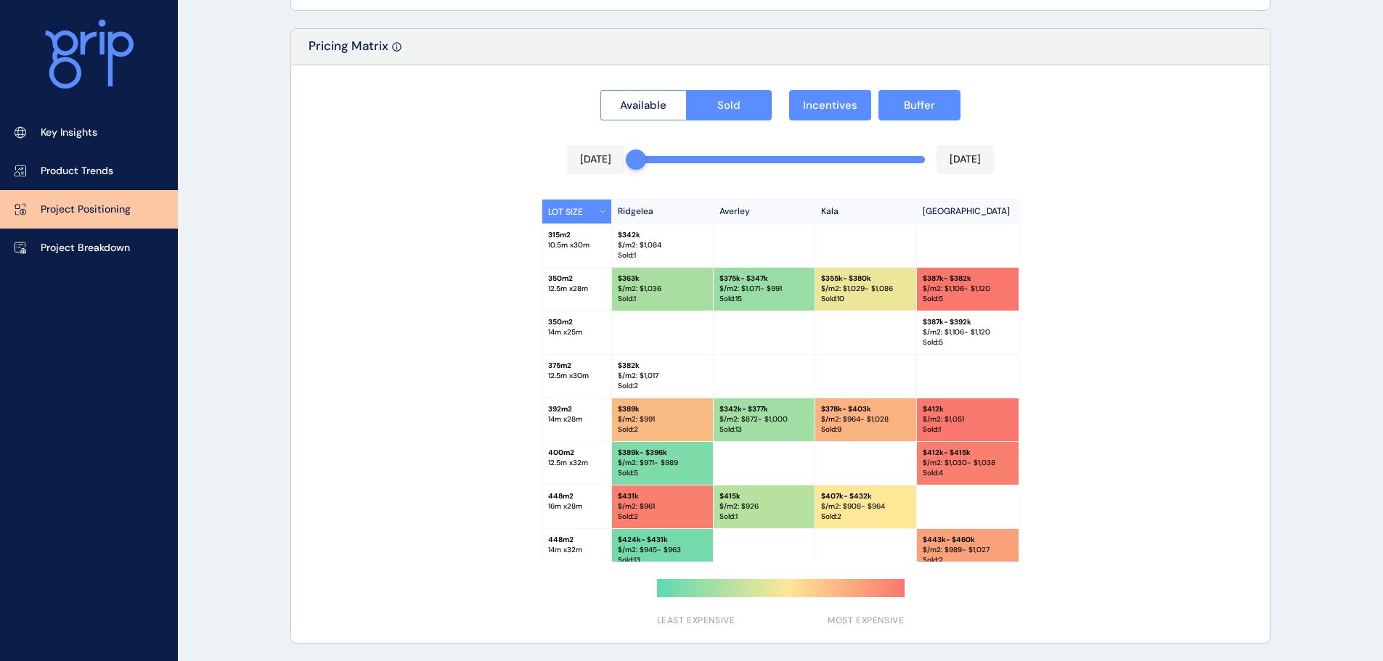
click at [838, 411] on p "$ 378k - $403k" at bounding box center [865, 409] width 89 height 10
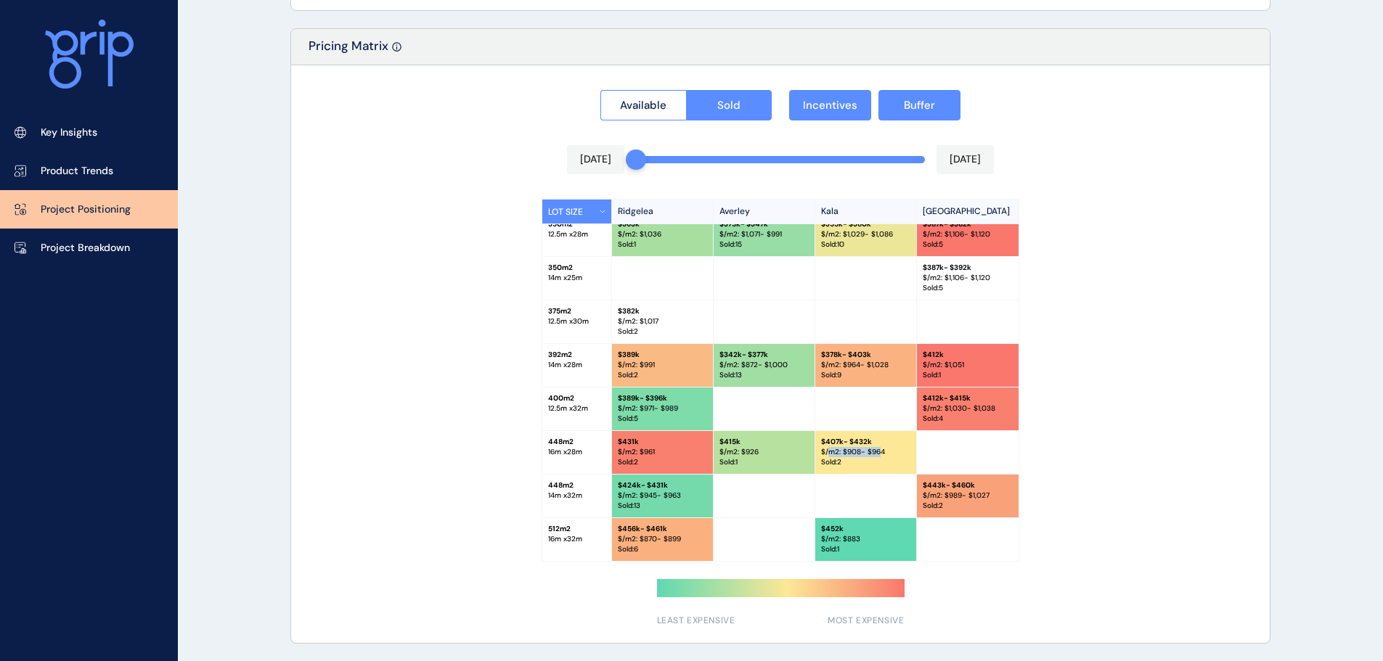
drag, startPoint x: 827, startPoint y: 453, endPoint x: 876, endPoint y: 454, distance: 49.4
click at [876, 454] on p "$/m2: $ 908 - $964" at bounding box center [865, 452] width 89 height 10
drag, startPoint x: 859, startPoint y: 541, endPoint x: 871, endPoint y: 539, distance: 11.7
click at [824, 539] on p "$/m2: $ 883" at bounding box center [865, 539] width 89 height 10
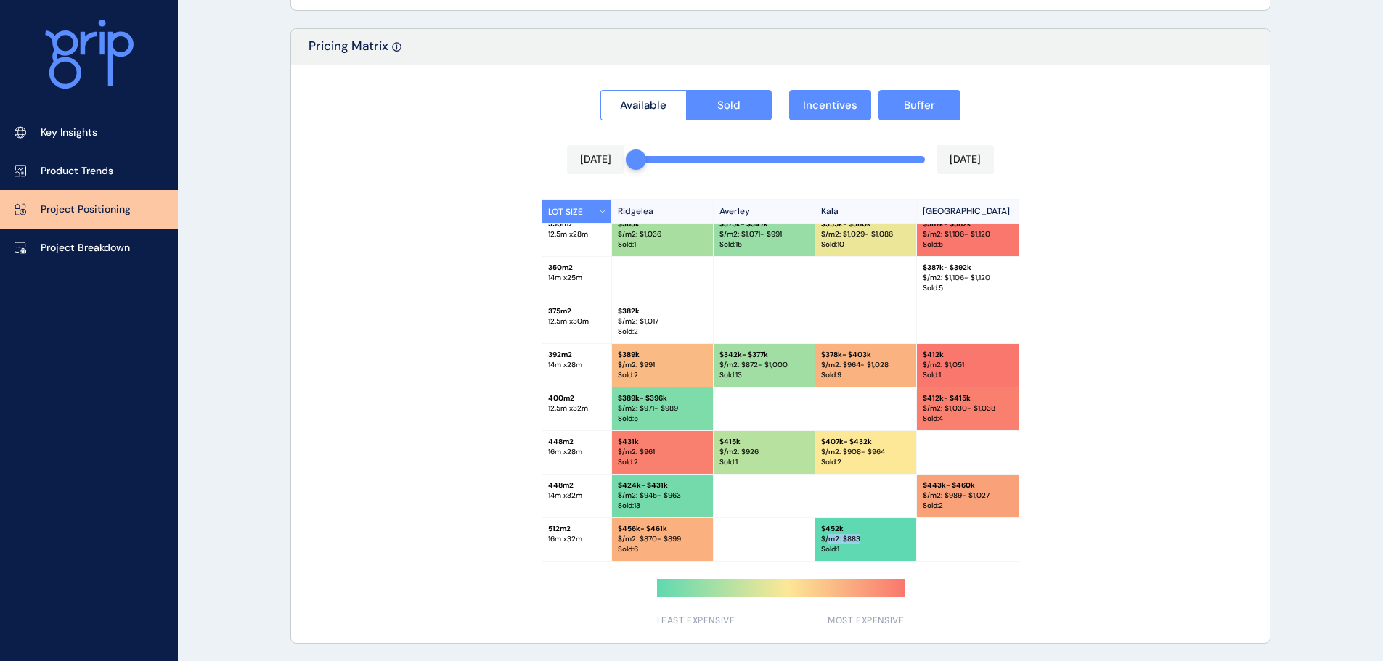
click at [871, 539] on p "$/m2: $ 883" at bounding box center [865, 539] width 89 height 10
drag, startPoint x: 871, startPoint y: 539, endPoint x: 845, endPoint y: 535, distance: 26.5
click at [845, 535] on p "$/m2: $ 883" at bounding box center [865, 539] width 89 height 10
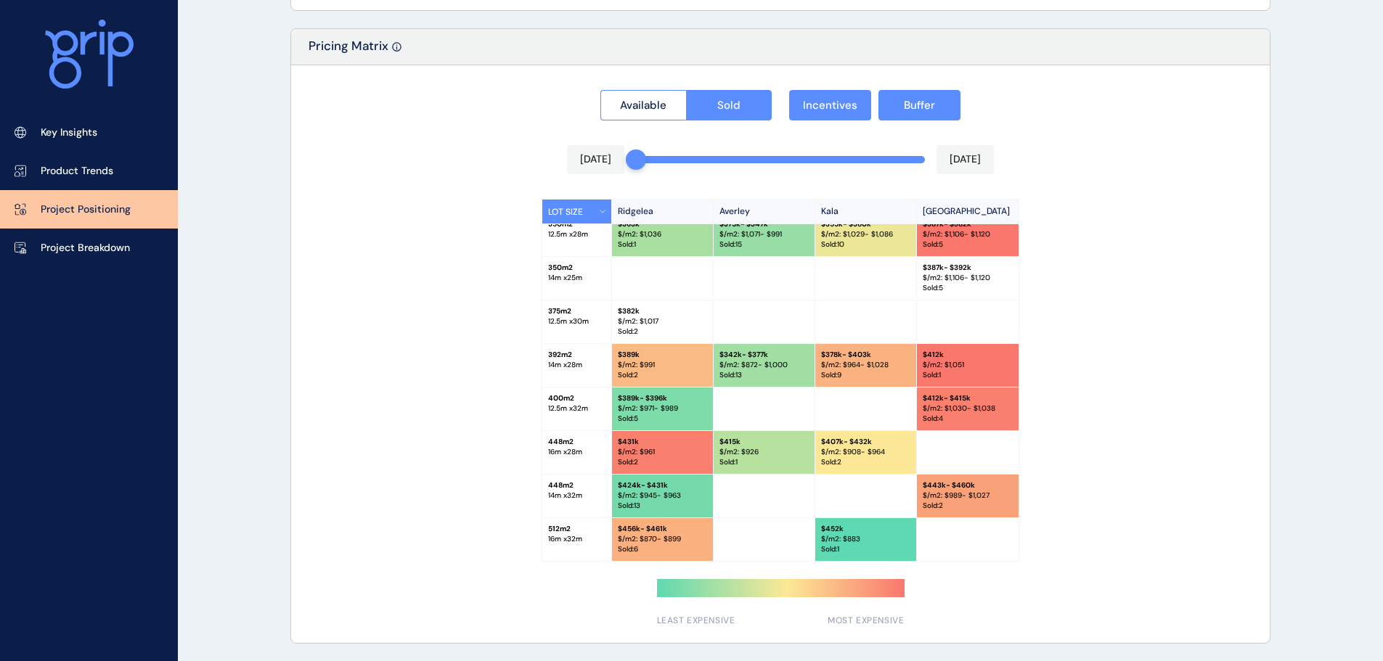
click at [853, 454] on p "$/m2: $ 908 - $964" at bounding box center [865, 452] width 89 height 10
click at [875, 450] on p "$/m2: $ 908 - $964" at bounding box center [865, 452] width 89 height 10
click at [51, 253] on p "Project Breakdown" at bounding box center [85, 248] width 89 height 15
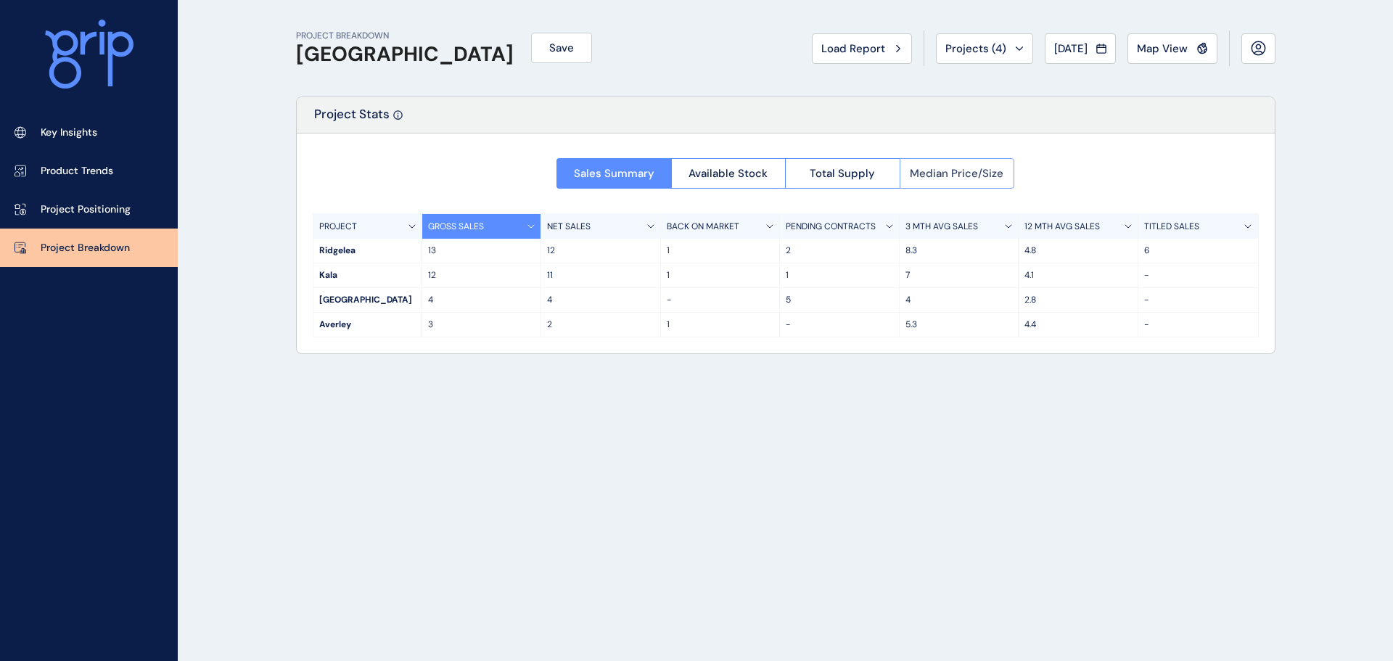
click at [963, 170] on span "Median Price/Size" at bounding box center [957, 173] width 94 height 15
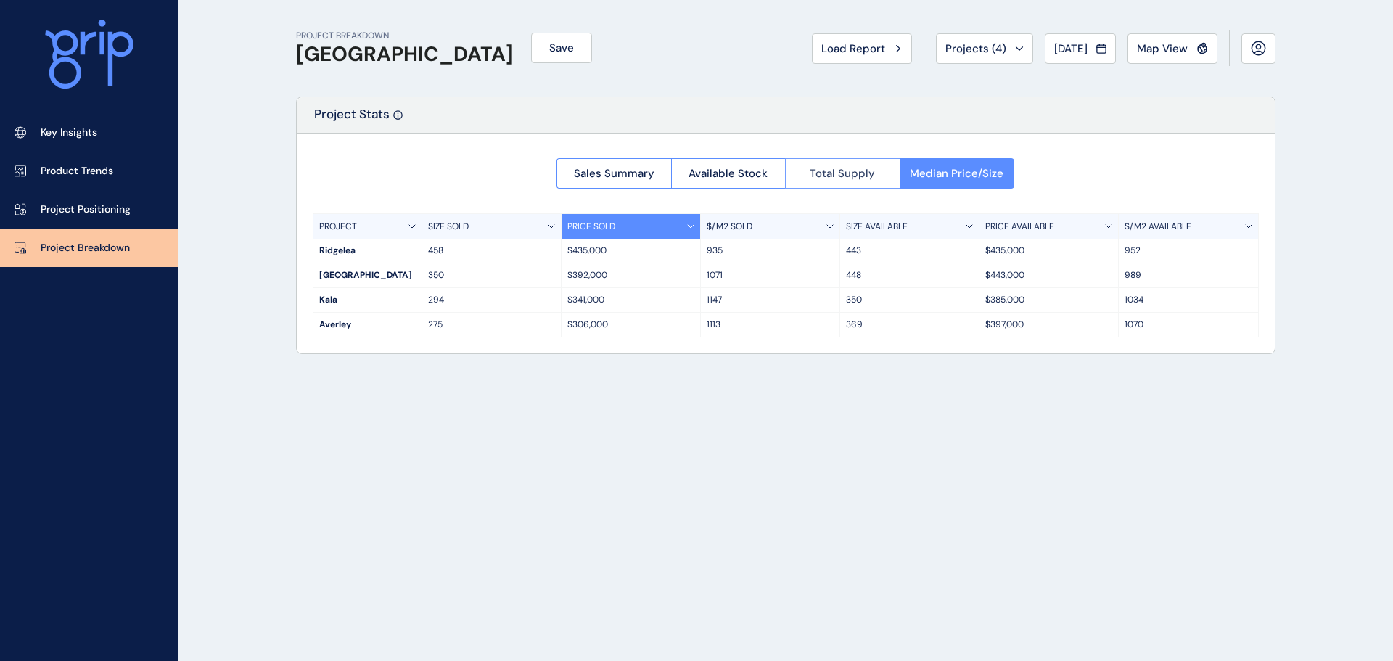
click at [811, 174] on span "Total Supply" at bounding box center [842, 173] width 65 height 15
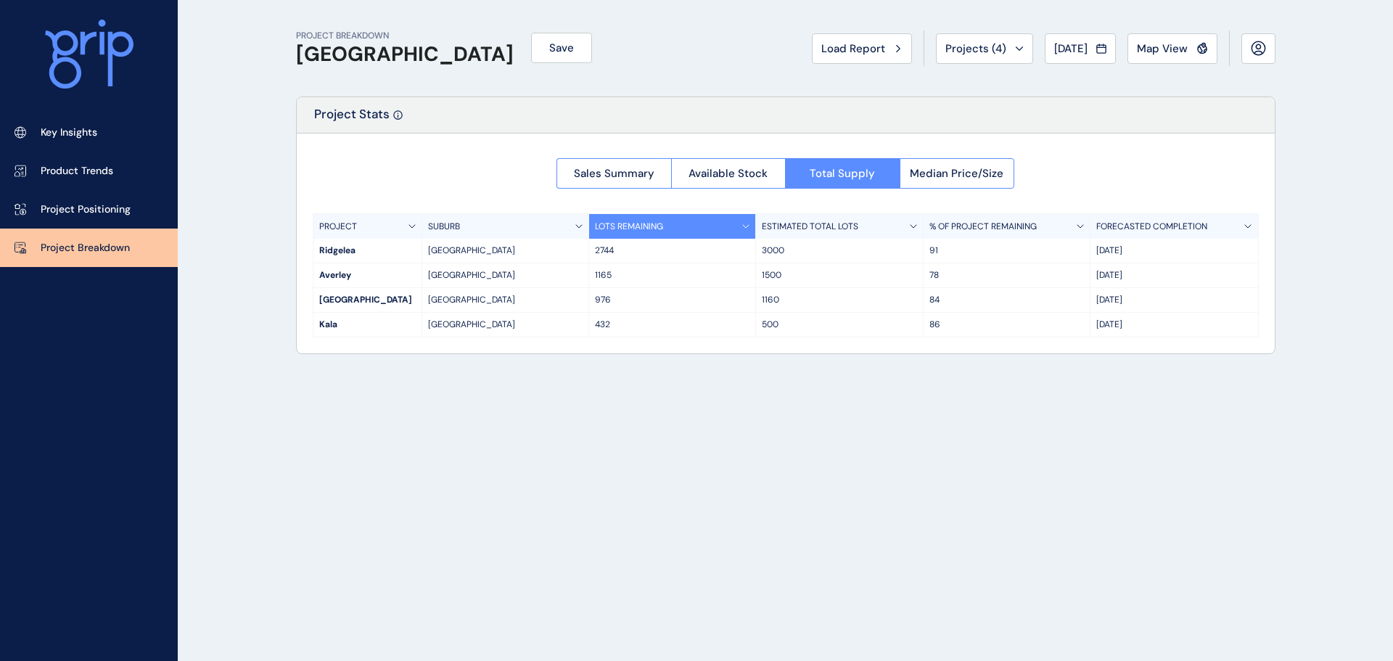
drag, startPoint x: 292, startPoint y: 208, endPoint x: 1261, endPoint y: 332, distance: 976.8
click at [1261, 332] on div "PROJECT BREAKDOWN Pakenham East Save Load Report Projects ( 4 ) [DATE] 2025 < >…" at bounding box center [786, 330] width 1016 height 661
click at [1324, 290] on div "PROJECT BREAKDOWN Pakenham East Save Load Report Projects ( 4 ) [DATE] 2025 < >…" at bounding box center [696, 330] width 1393 height 661
drag, startPoint x: 1145, startPoint y: 329, endPoint x: 1062, endPoint y: 242, distance: 120.6
click at [1062, 242] on div "PROJECT SUBURB LOTS REMAINING ESTIMATED TOTAL LOTS % OF PROJECT REMAINING FOREC…" at bounding box center [786, 275] width 946 height 124
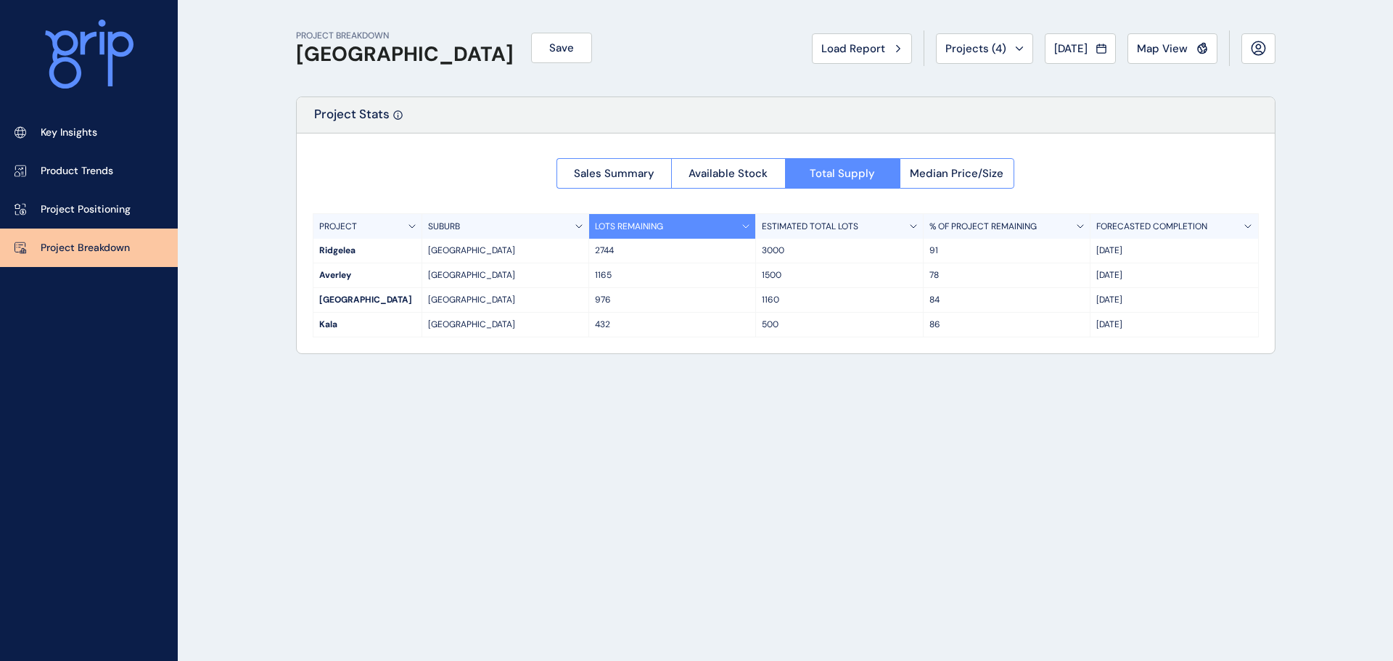
click at [1126, 260] on div "[DATE]" at bounding box center [1174, 251] width 167 height 24
click at [1127, 250] on p "[DATE]" at bounding box center [1174, 251] width 155 height 12
